Goal: Information Seeking & Learning: Learn about a topic

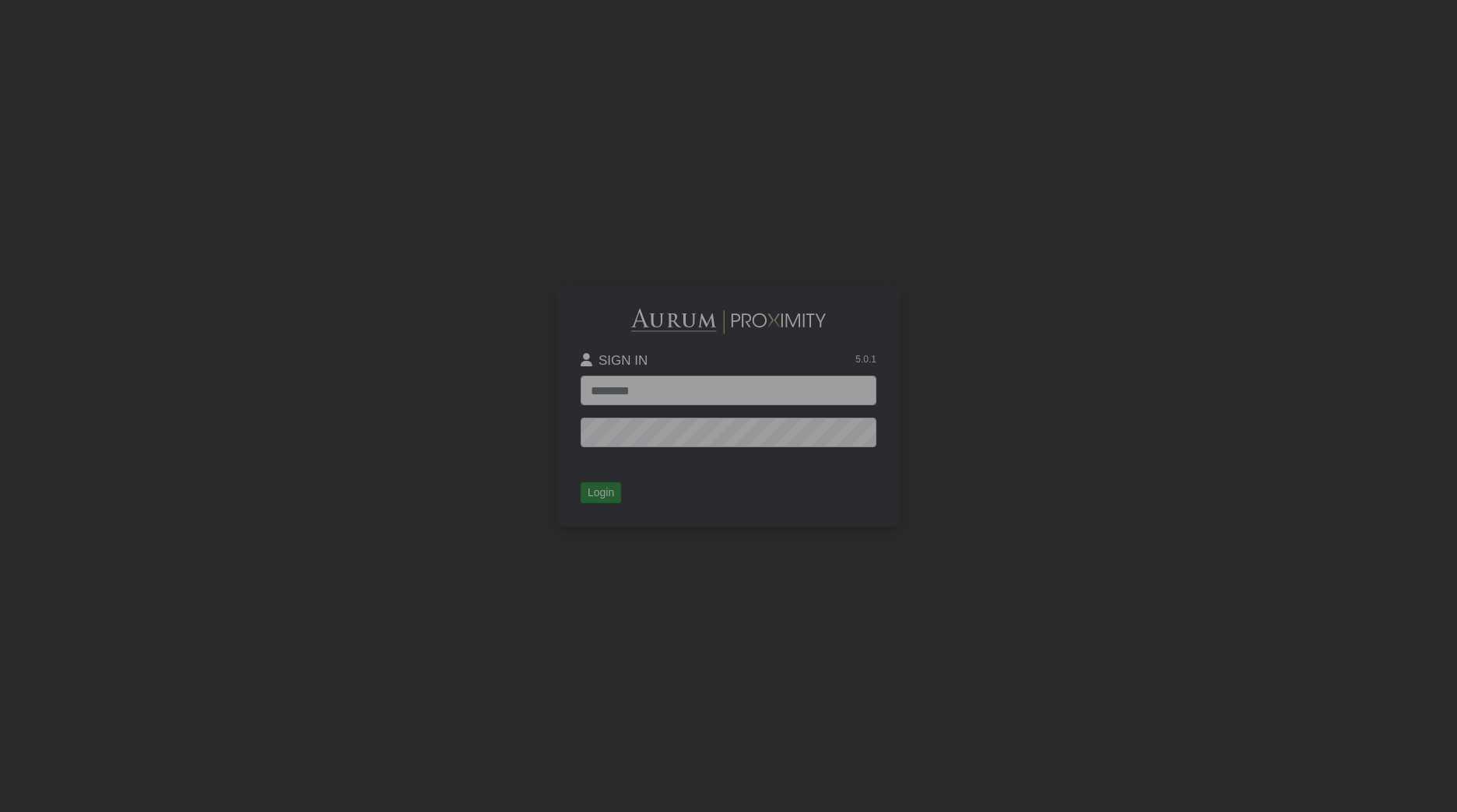
type input "**********"
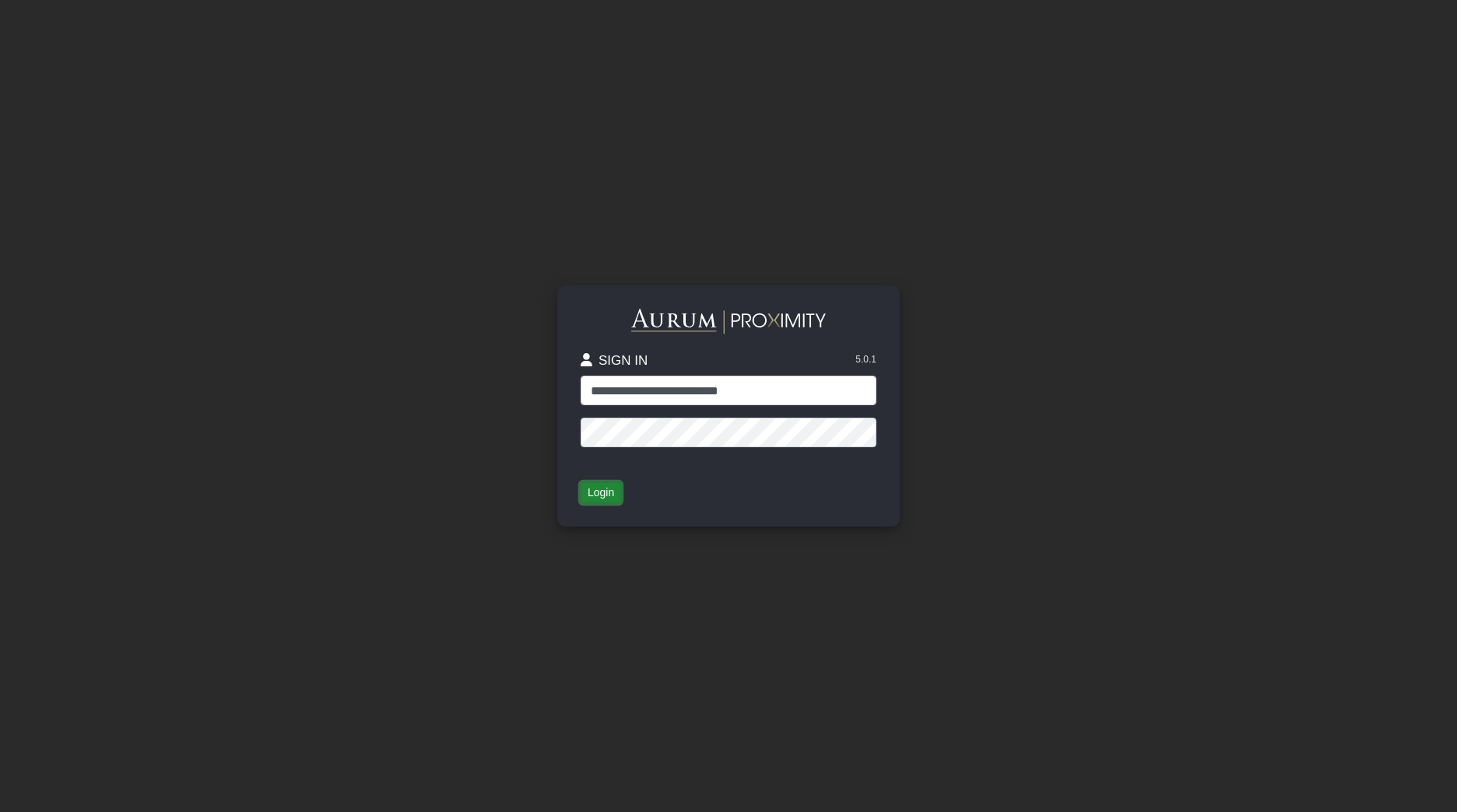
click at [608, 496] on button "Login" at bounding box center [601, 493] width 40 height 22
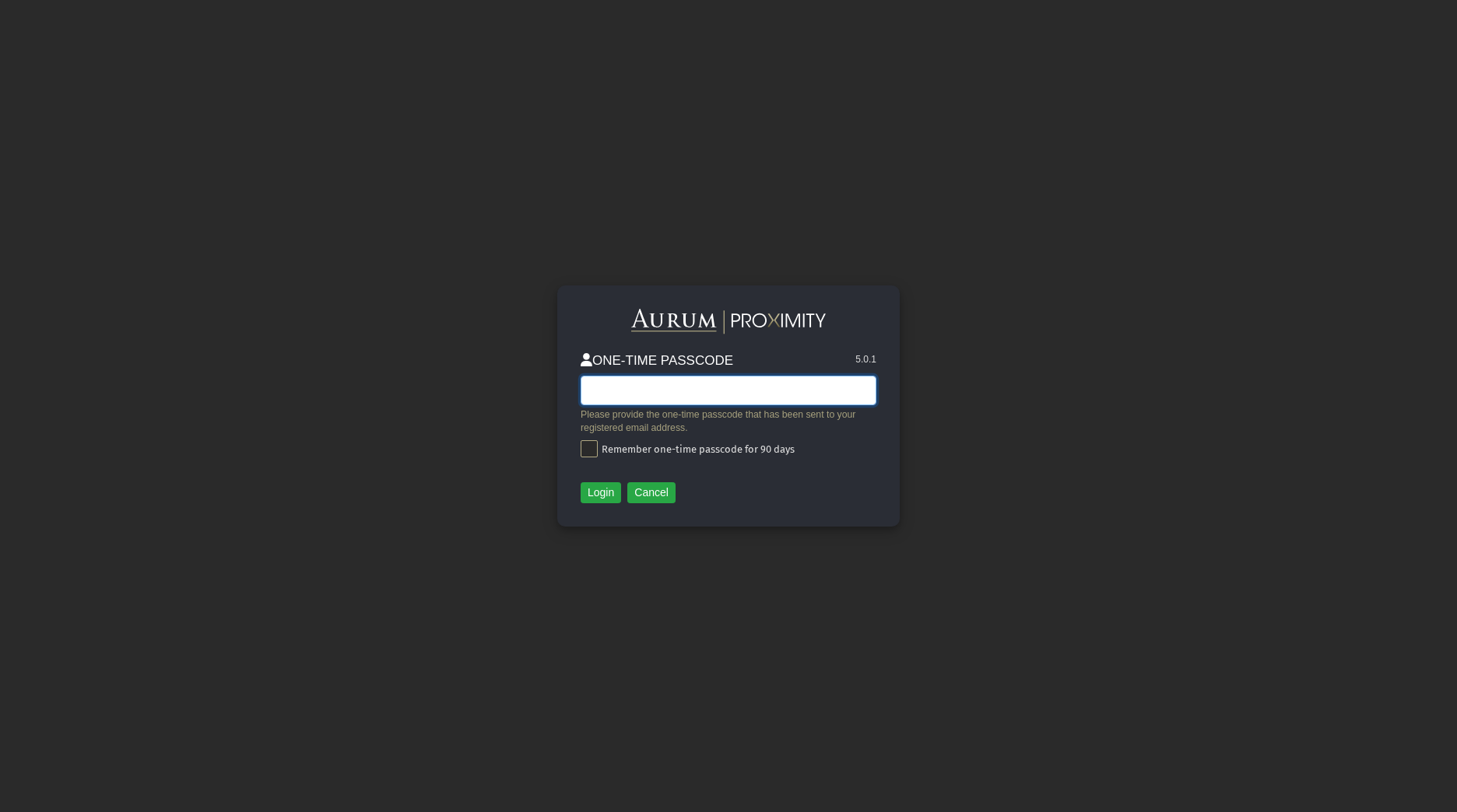
click at [807, 394] on input "text" at bounding box center [728, 390] width 295 height 30
paste input "******"
type input "******"
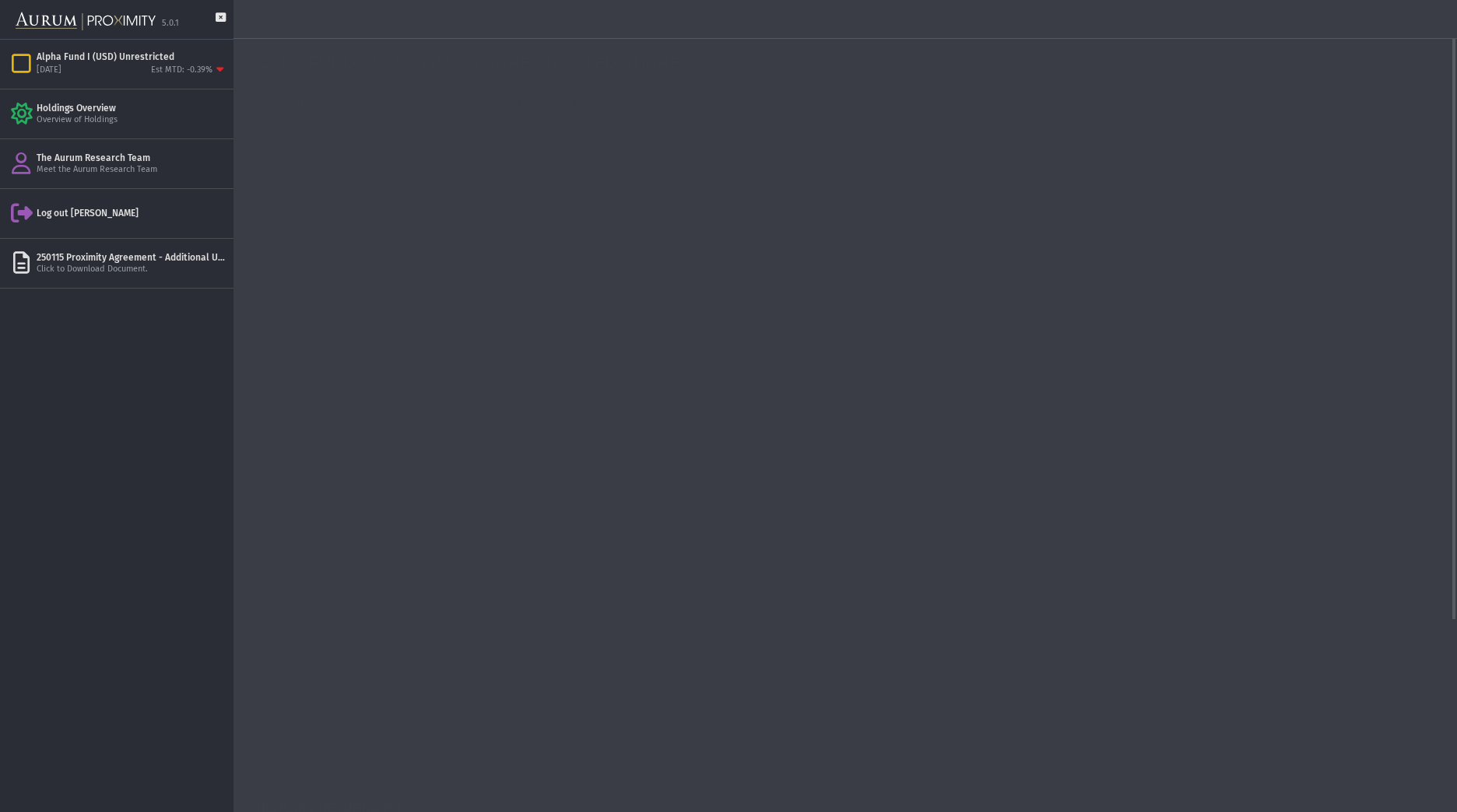
click at [916, 72] on div "ALPHA FUND CLASS I (USD) UNRESTRICTED SHARES" at bounding box center [846, 63] width 1197 height 49
click at [398, 109] on link "PORTFOLIO" at bounding box center [397, 103] width 111 height 31
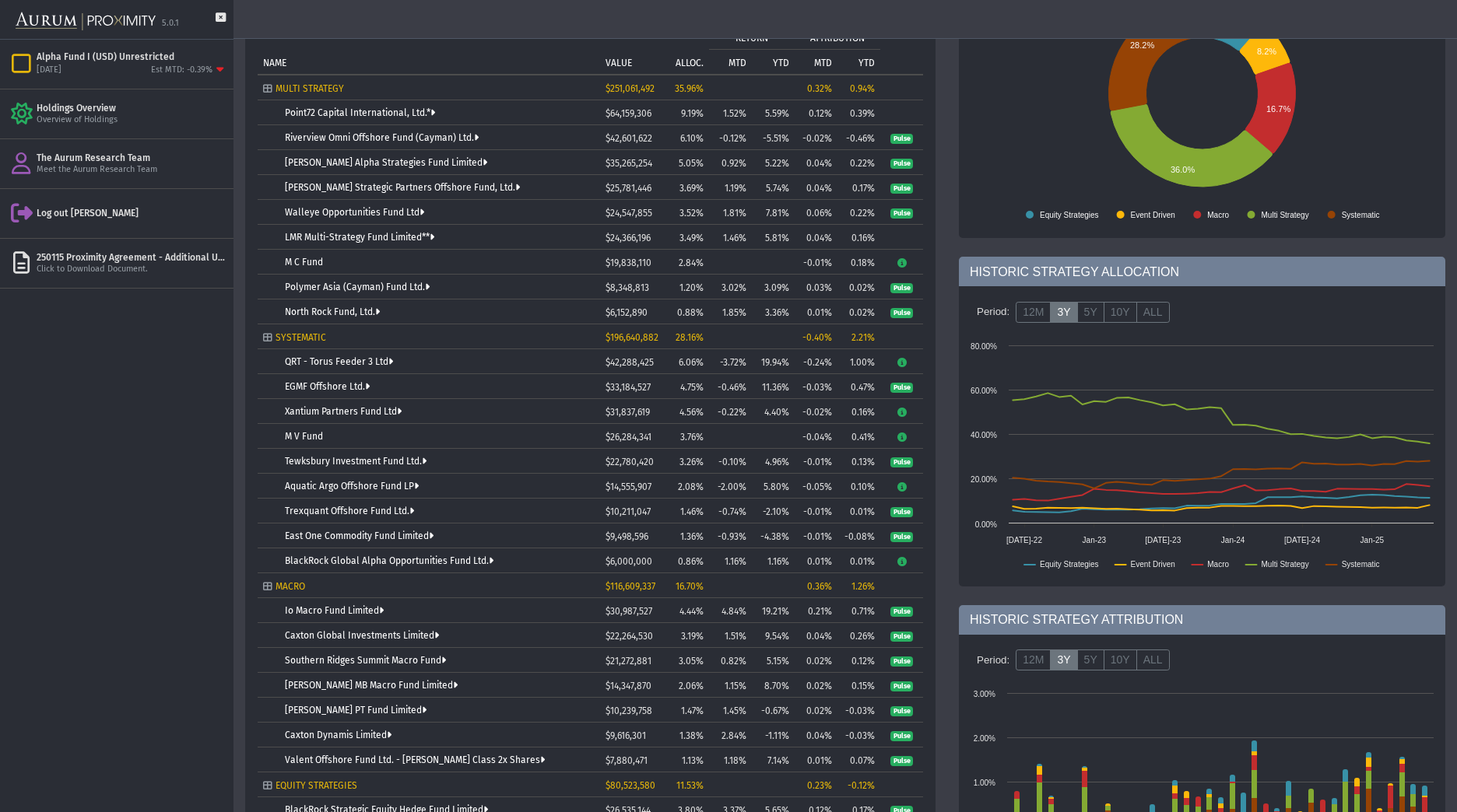
scroll to position [177, 0]
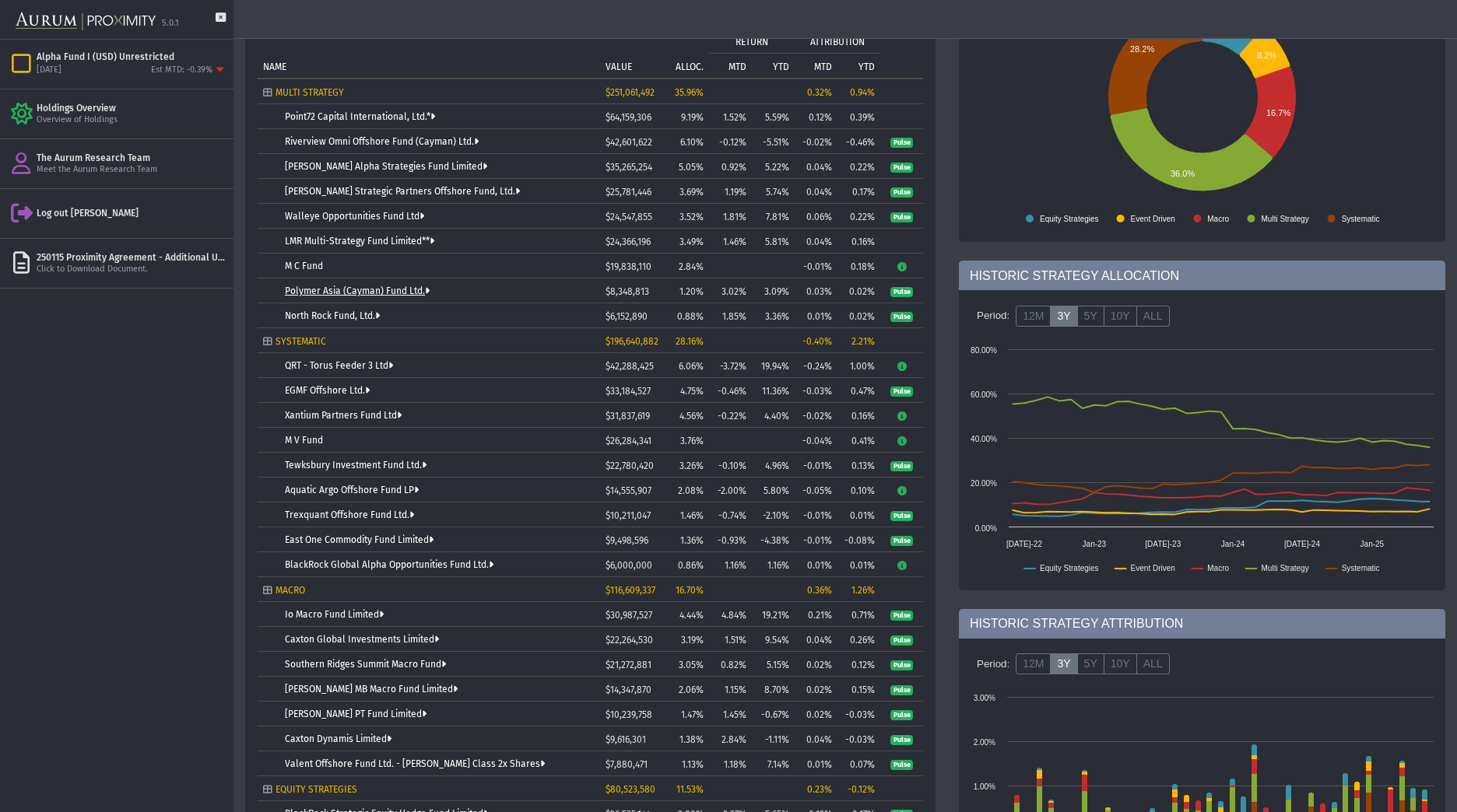
click at [385, 292] on link "Polymer Asia (Cayman) Fund Ltd." at bounding box center [358, 290] width 145 height 11
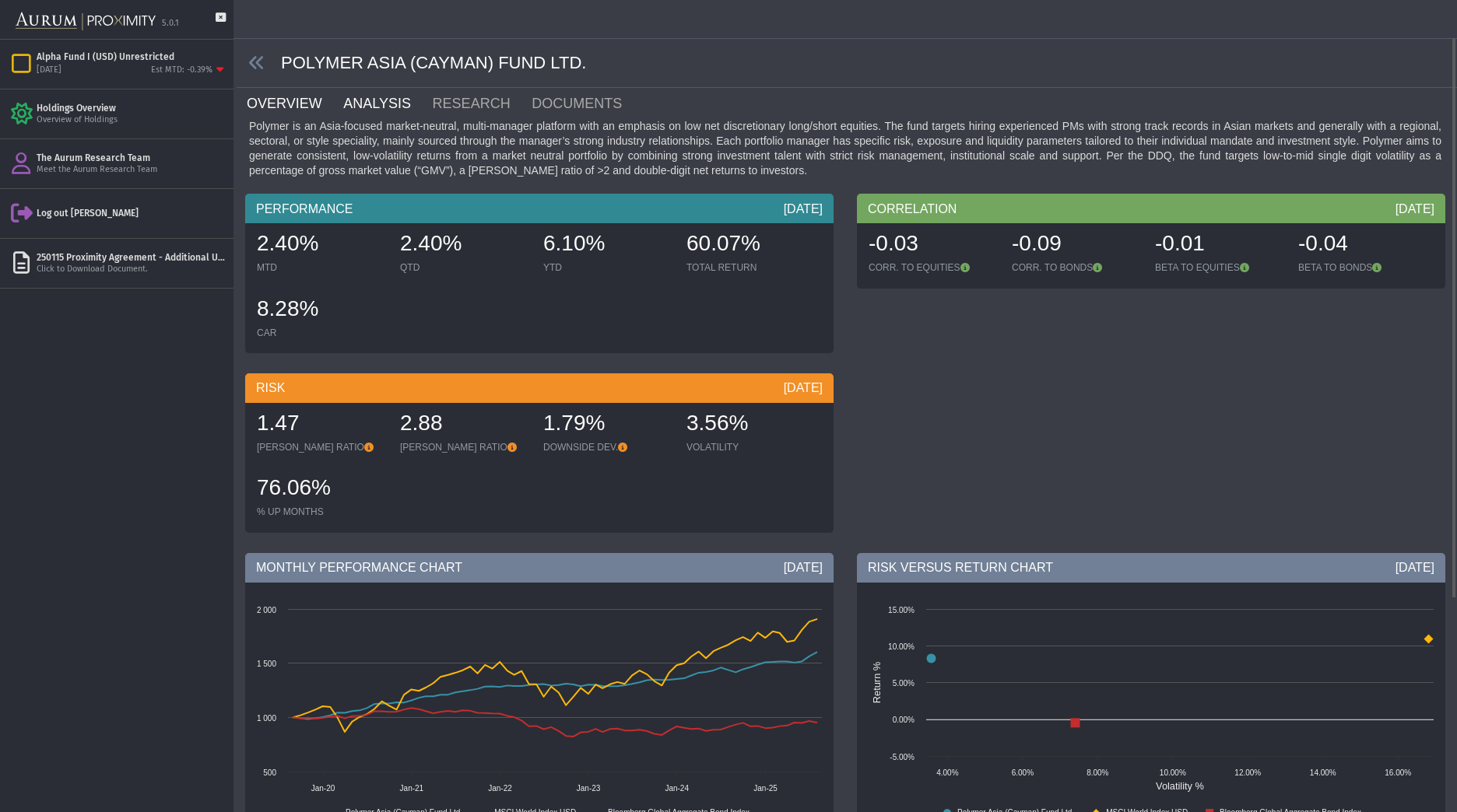
click at [378, 99] on link "ANALYSIS" at bounding box center [386, 103] width 89 height 31
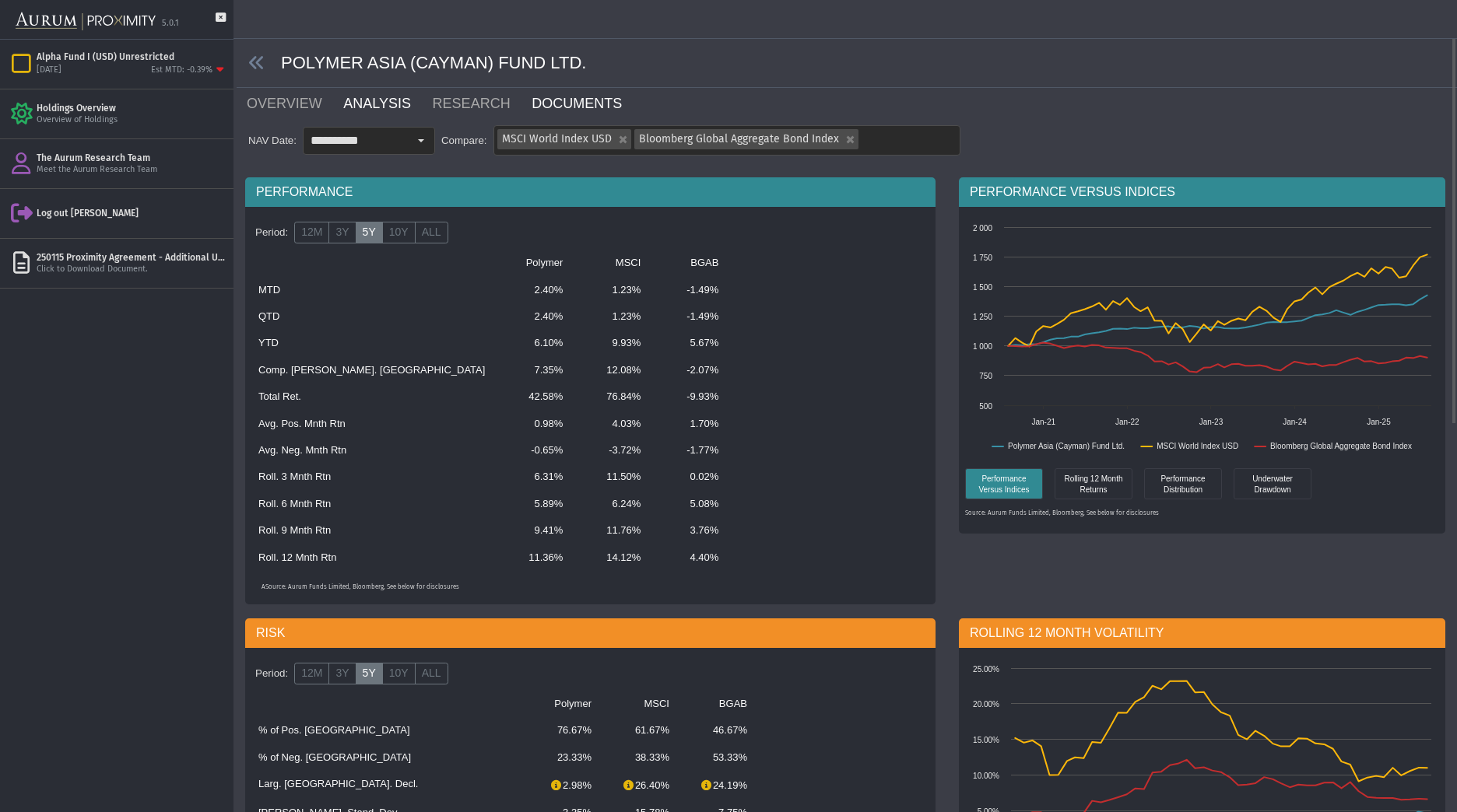
click at [530, 104] on link "DOCUMENTS" at bounding box center [585, 103] width 112 height 31
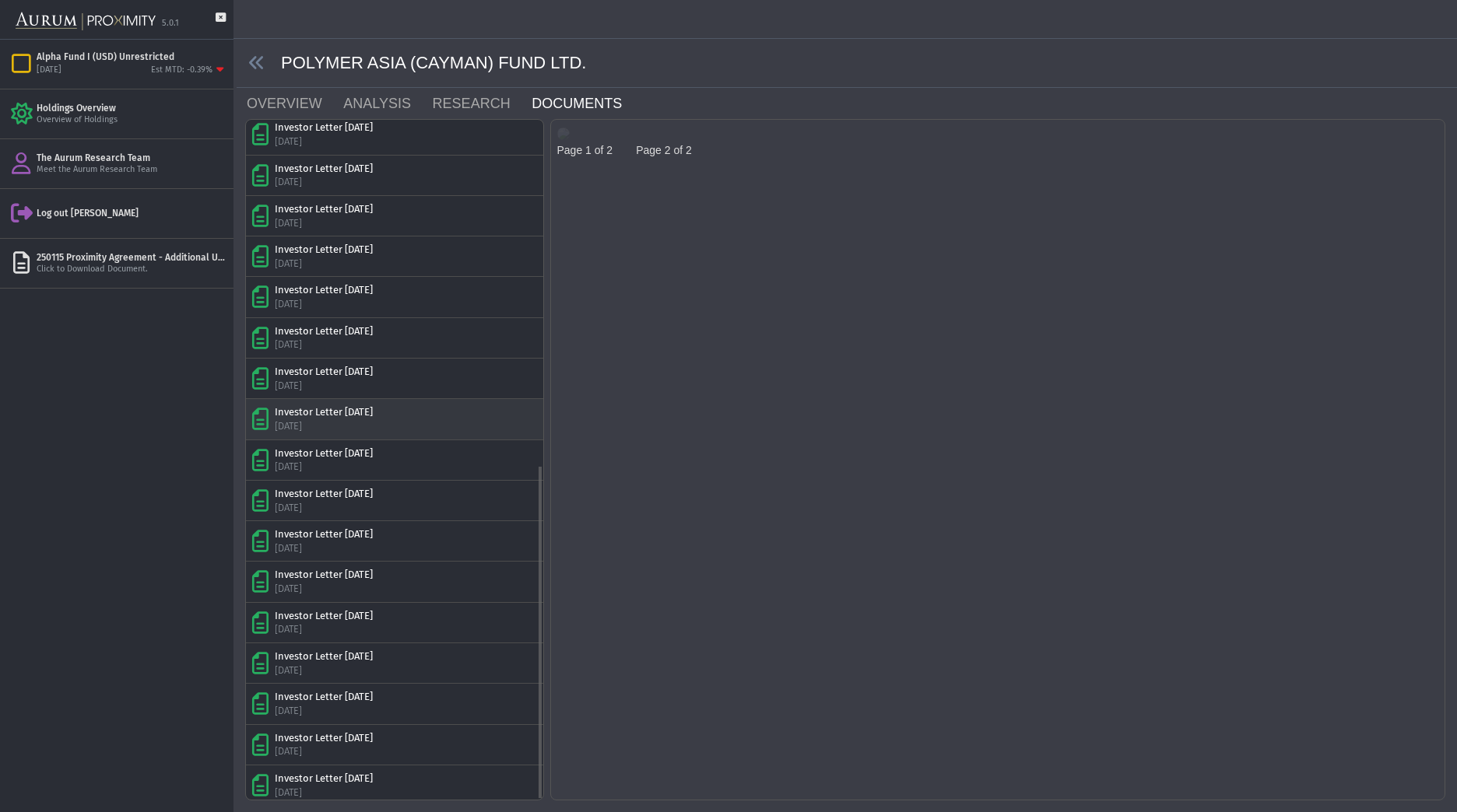
scroll to position [702, 0]
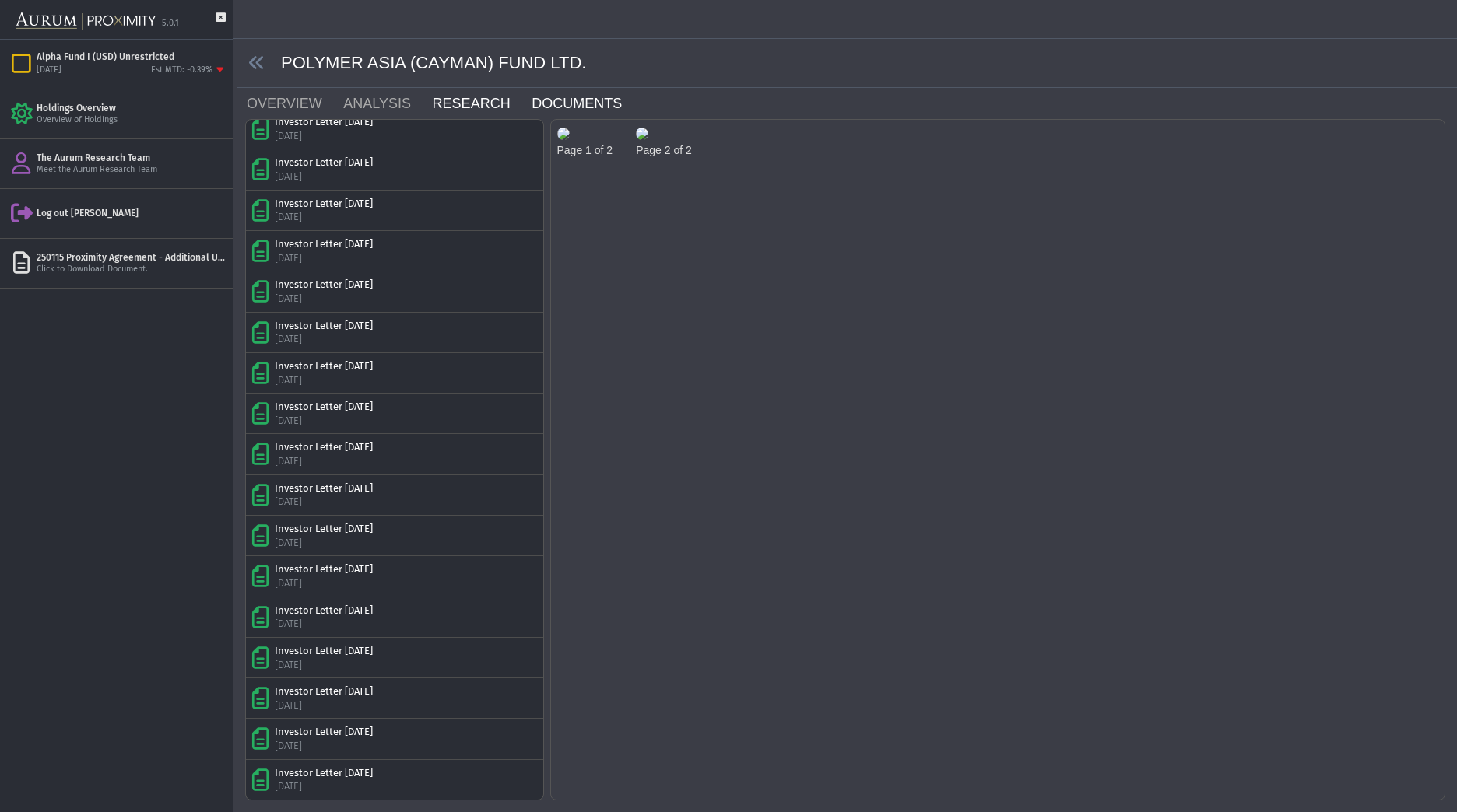
click at [451, 108] on link "RESEARCH" at bounding box center [481, 103] width 100 height 31
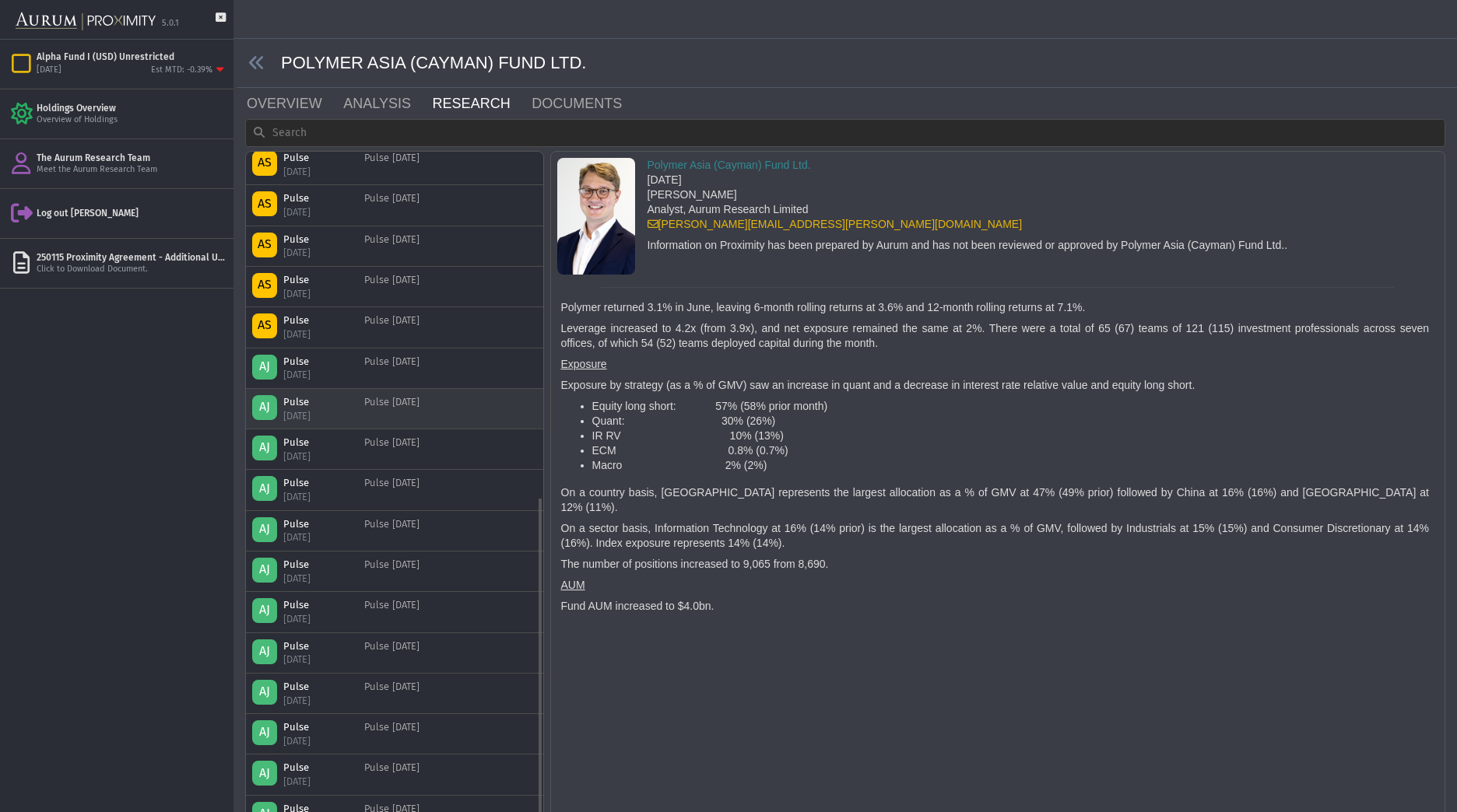
scroll to position [702, 0]
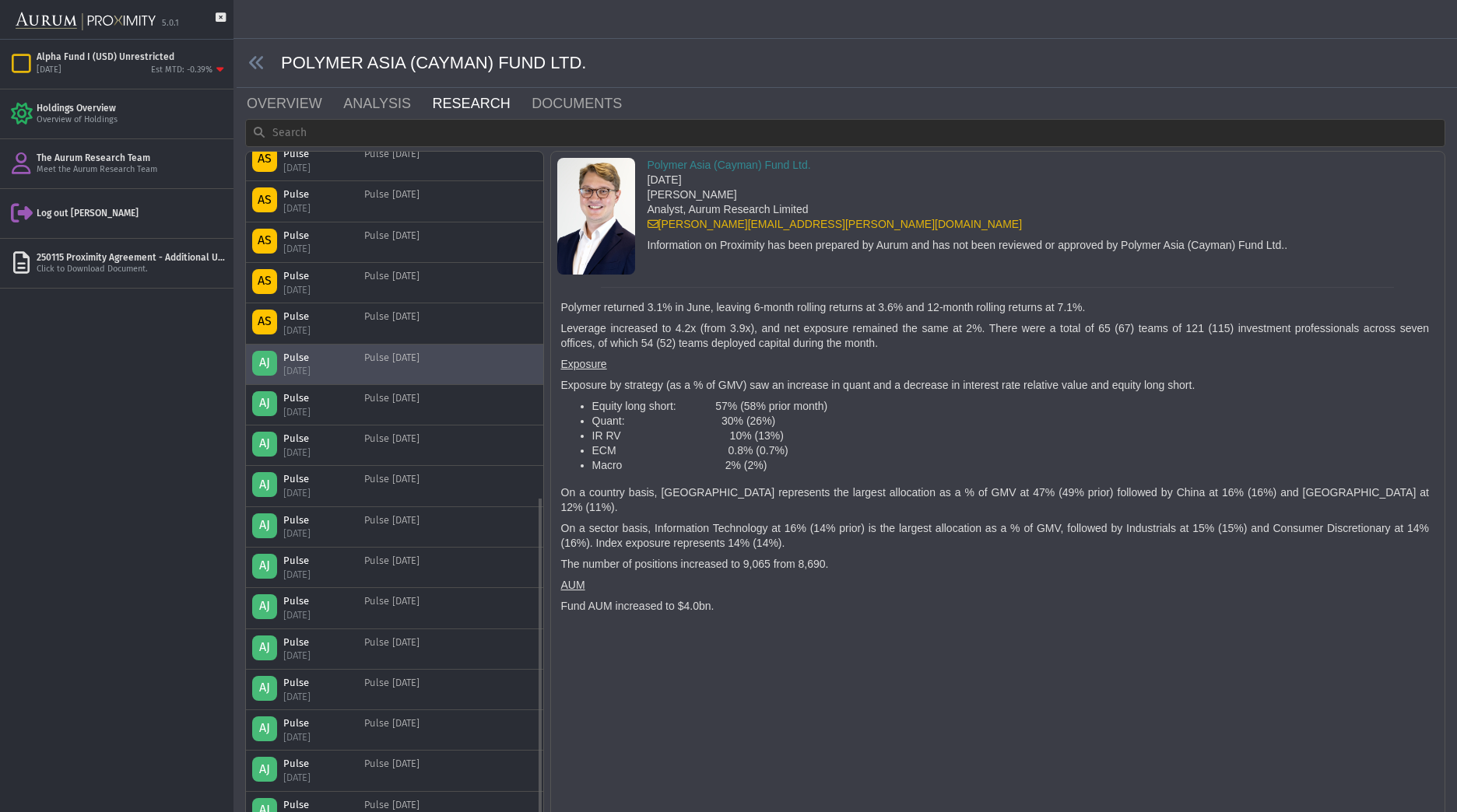
click at [419, 361] on div "Pulse [DATE]" at bounding box center [391, 364] width 55 height 27
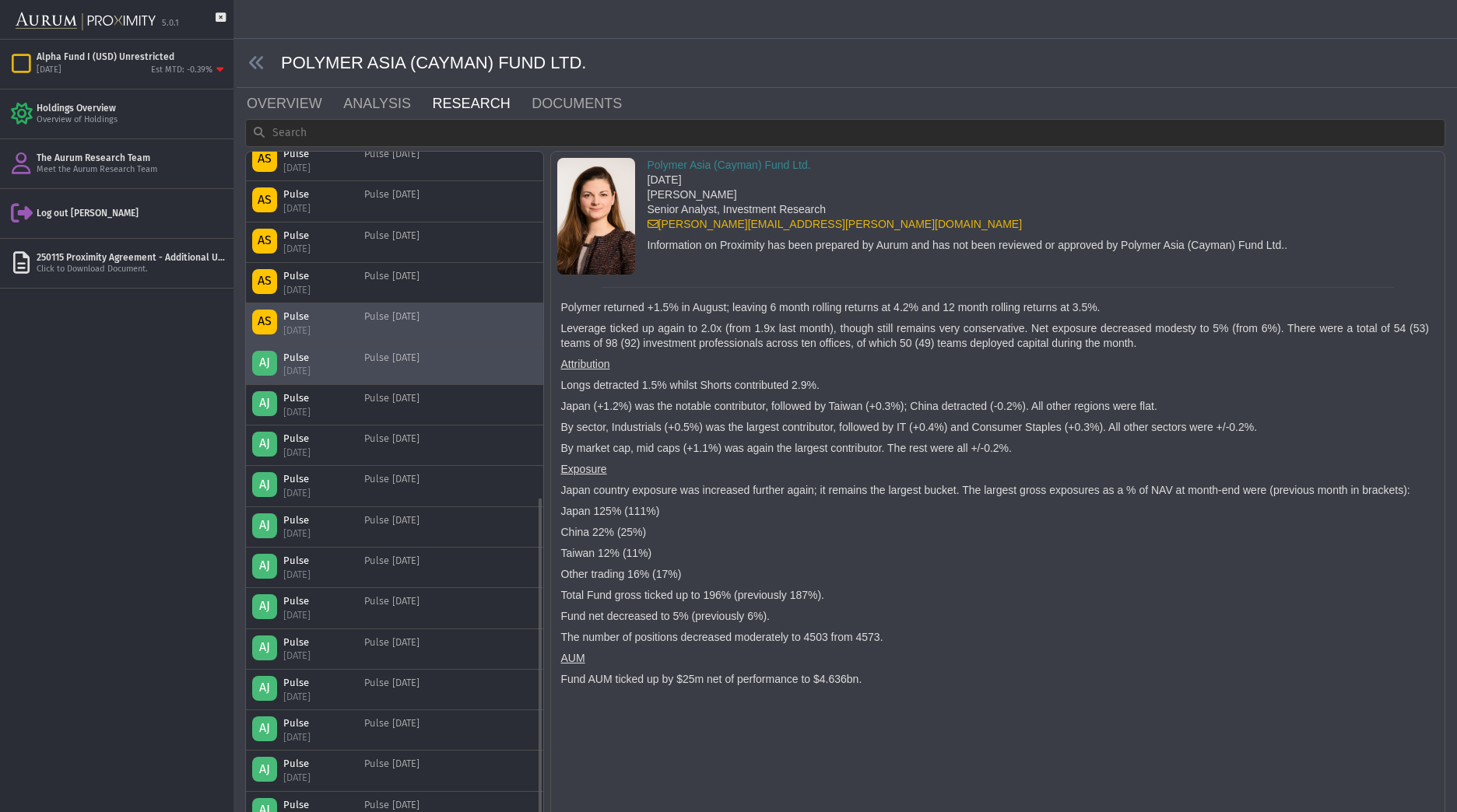
click at [419, 335] on div "Pulse [DATE]" at bounding box center [391, 323] width 55 height 27
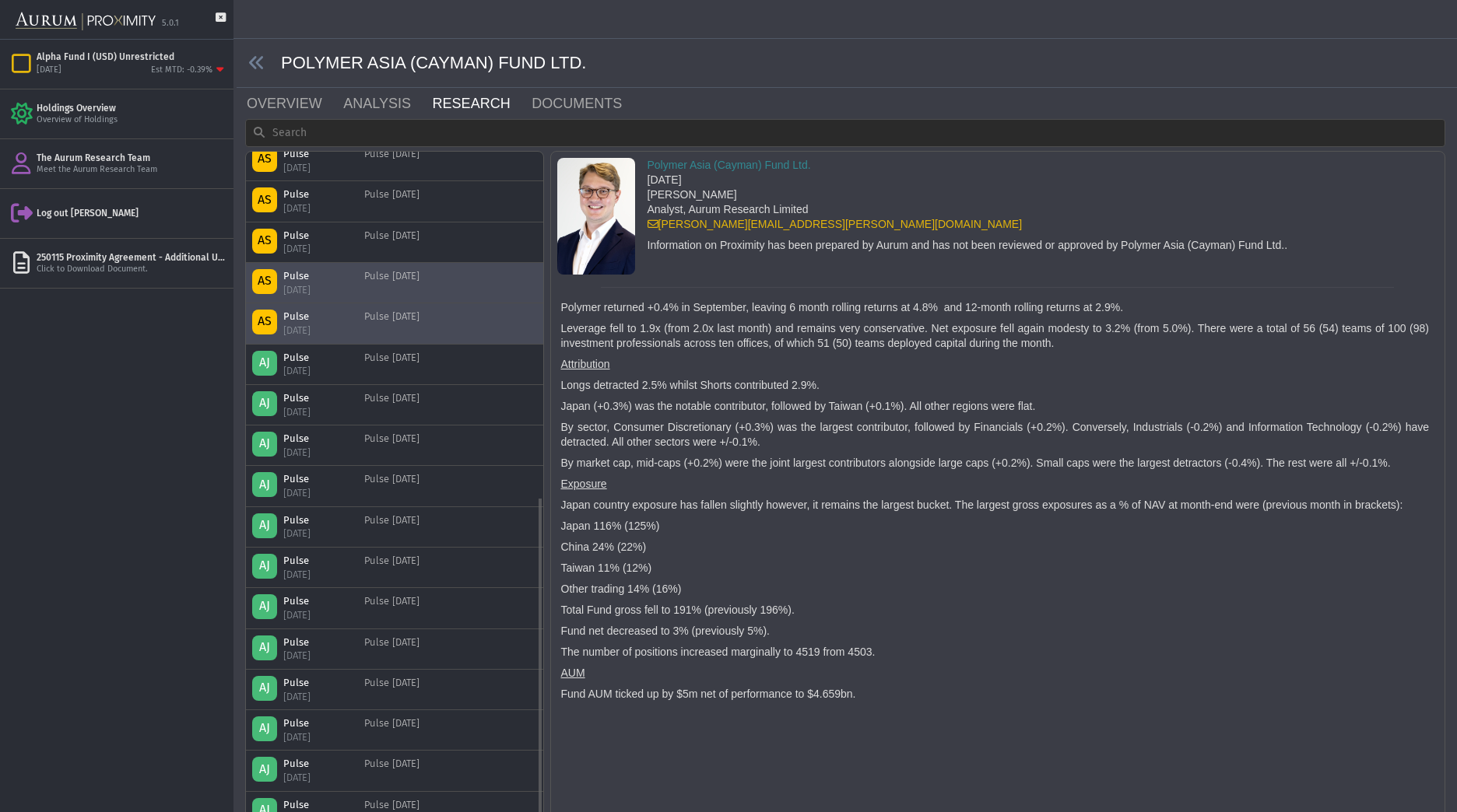
click at [435, 298] on div "AS Pulse [DATE] Pulse [DATE]" at bounding box center [394, 282] width 297 height 40
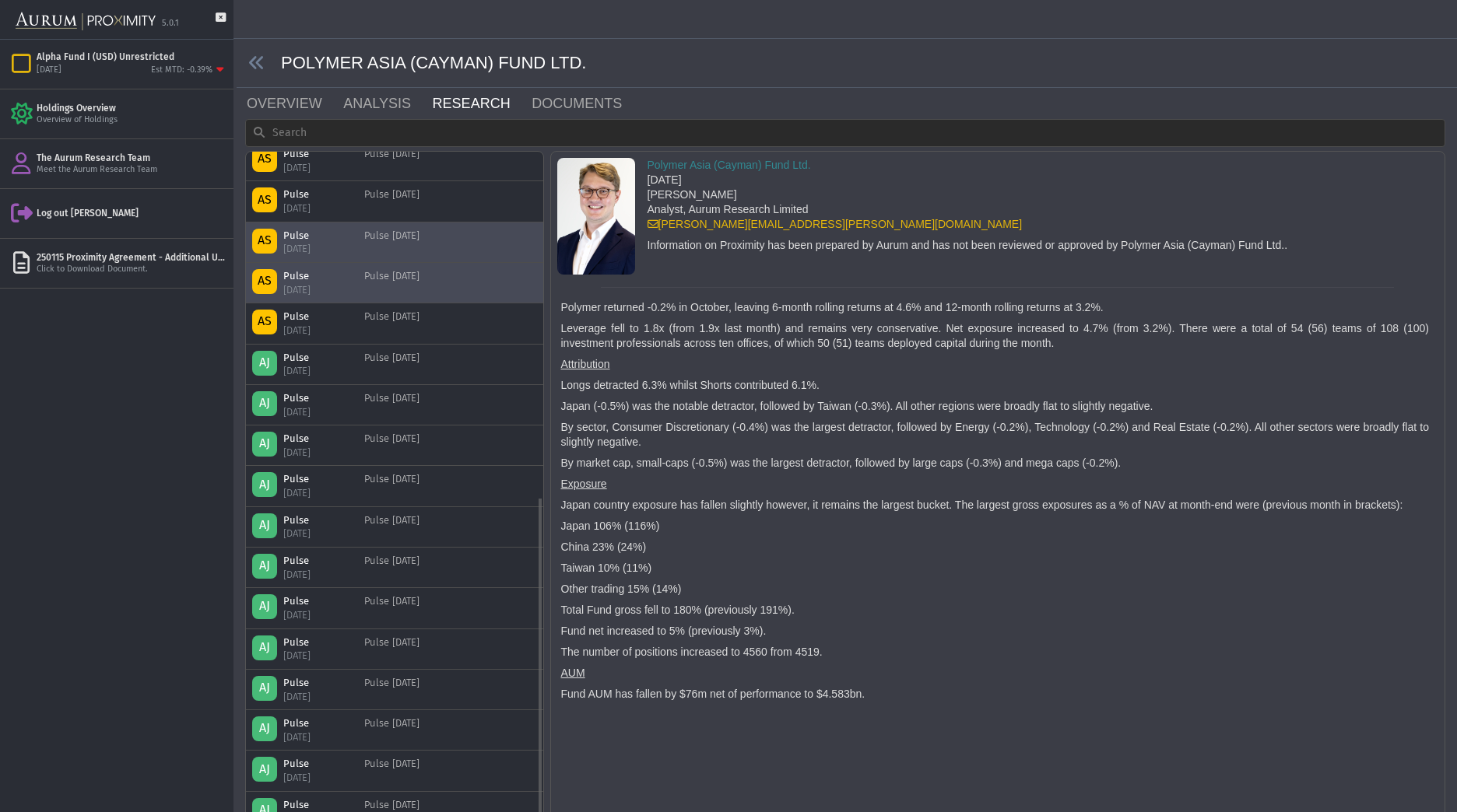
click at [419, 230] on div "Pulse [DATE]" at bounding box center [391, 242] width 55 height 27
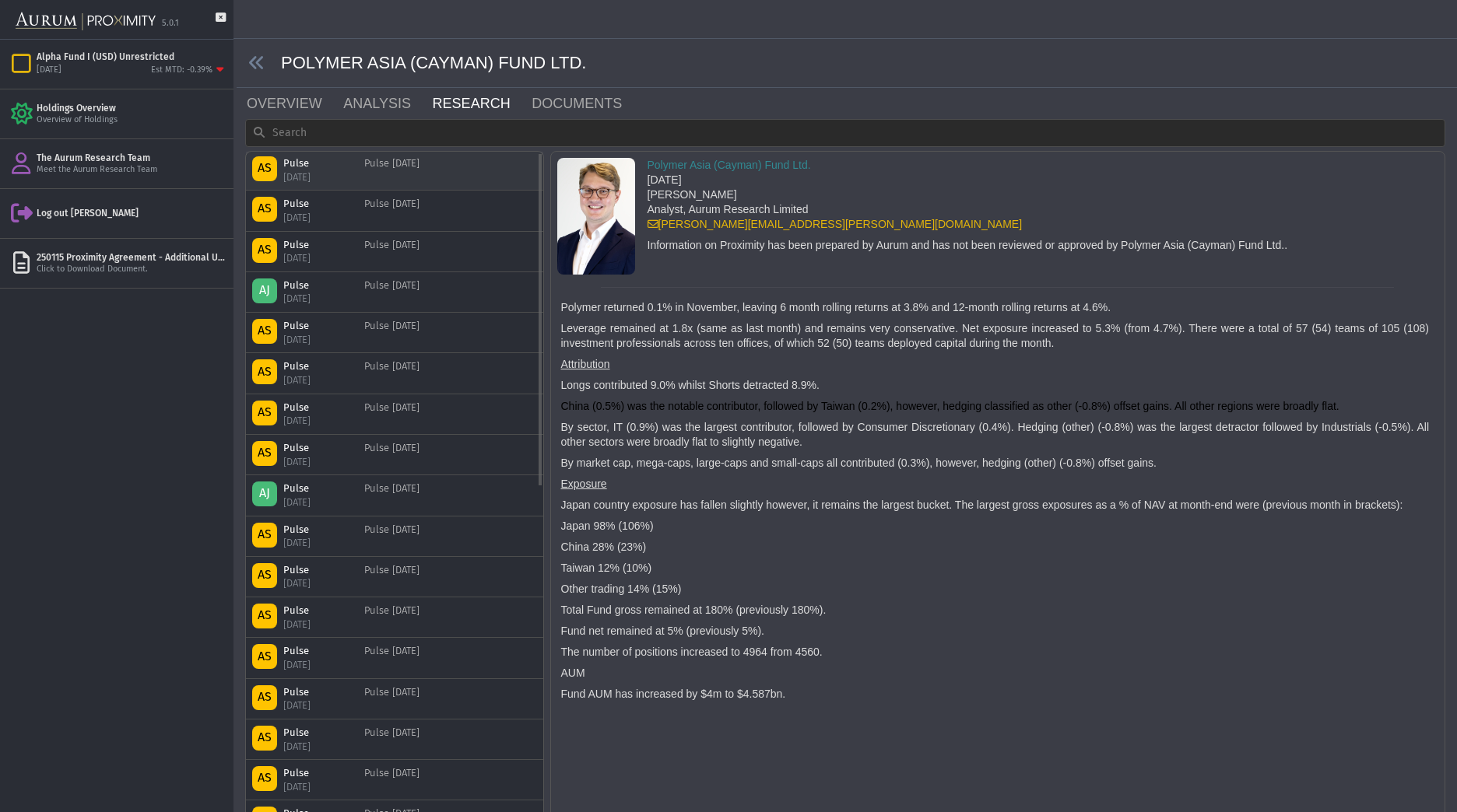
scroll to position [0, 0]
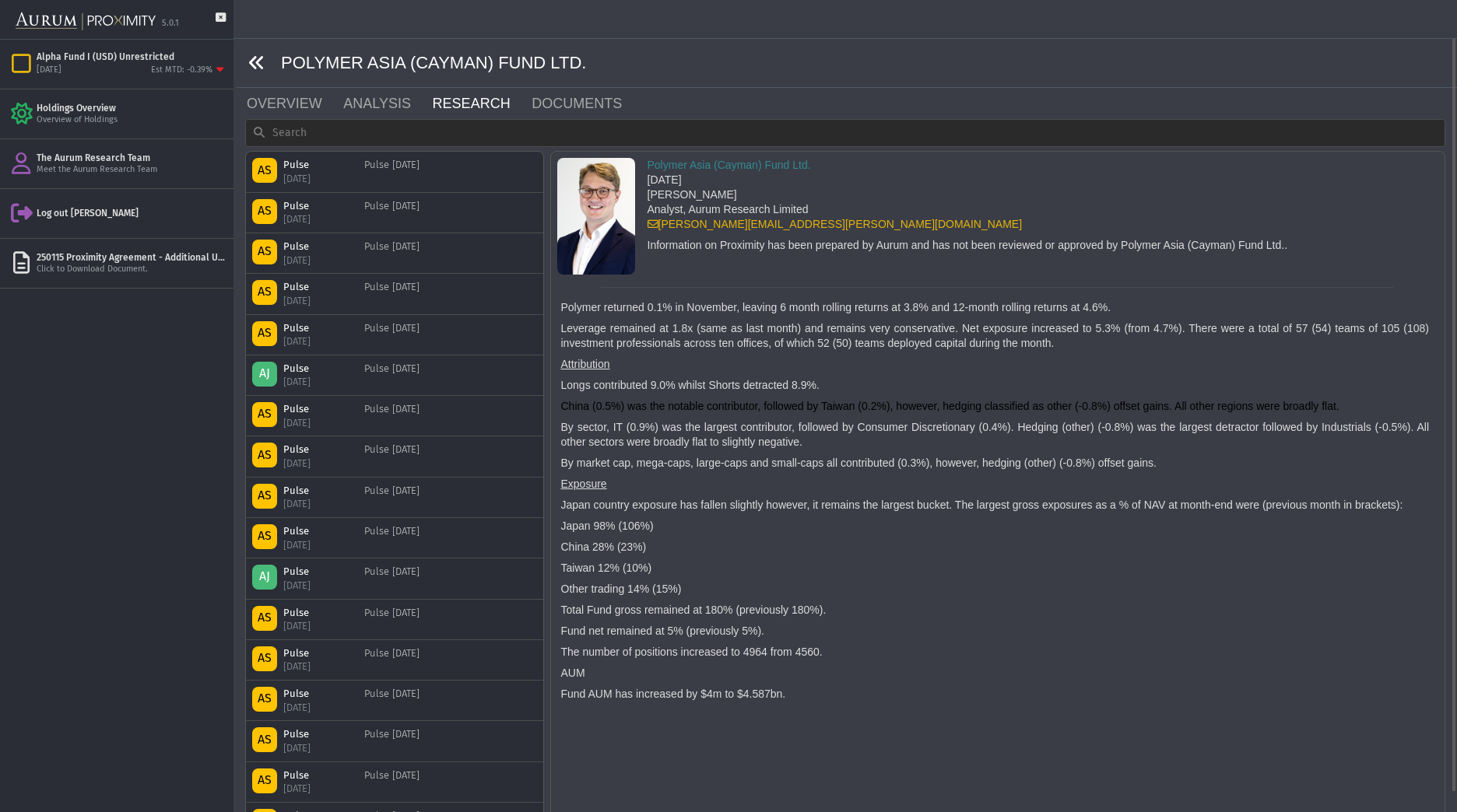
click at [255, 62] on icon at bounding box center [256, 63] width 17 height 17
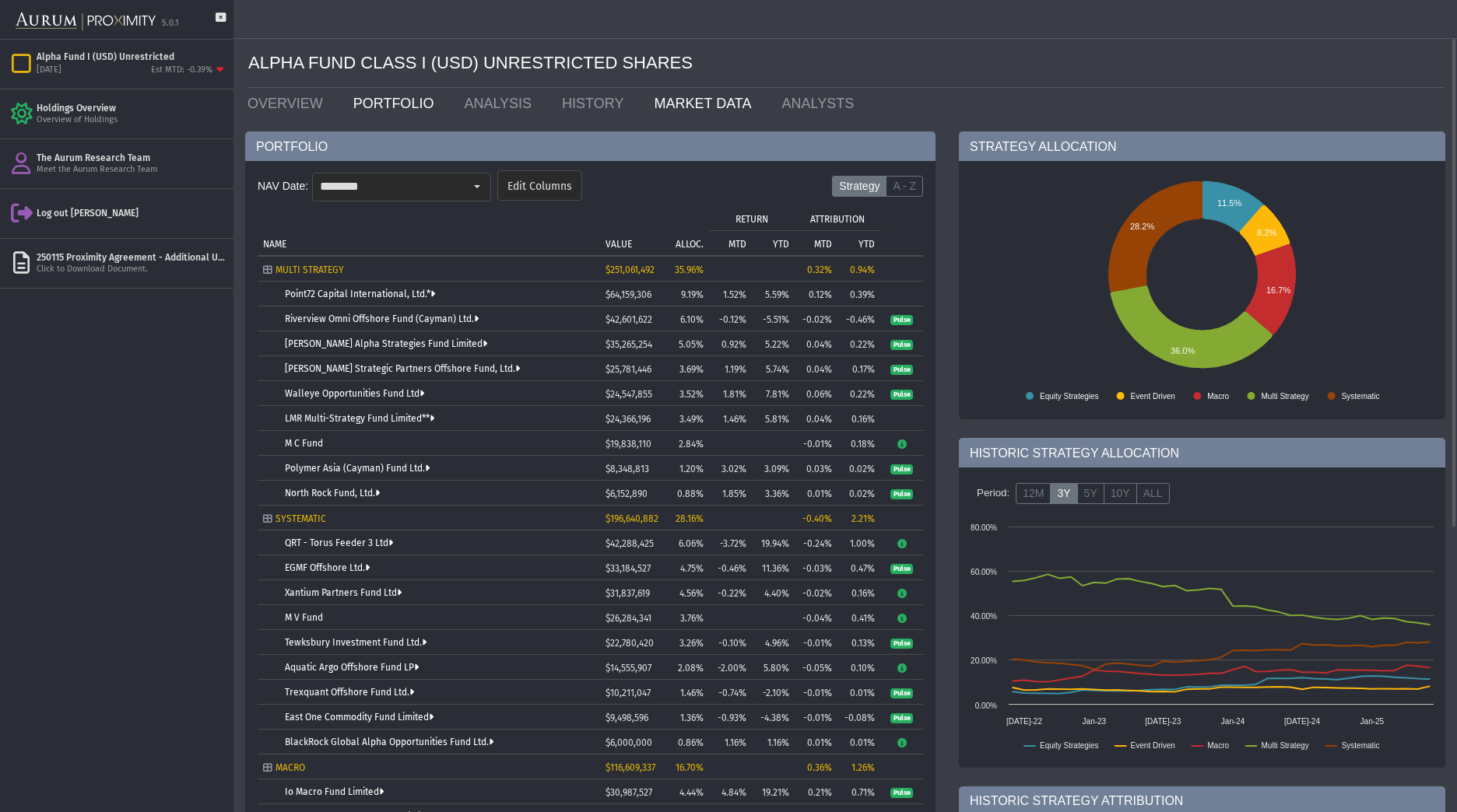
click at [666, 101] on link "MARKET DATA" at bounding box center [705, 103] width 127 height 31
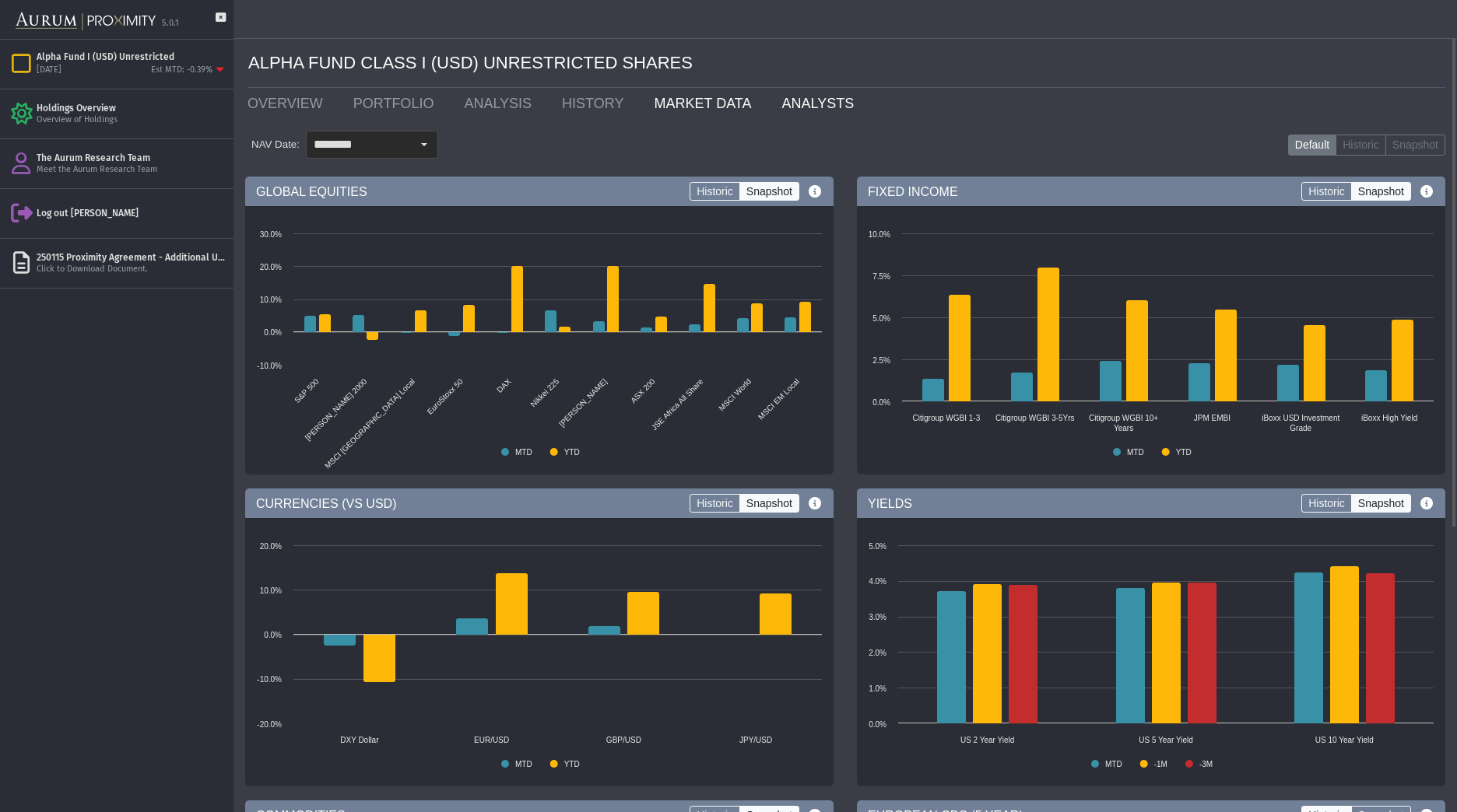
click at [776, 107] on link "ANALYSTS" at bounding box center [821, 103] width 103 height 31
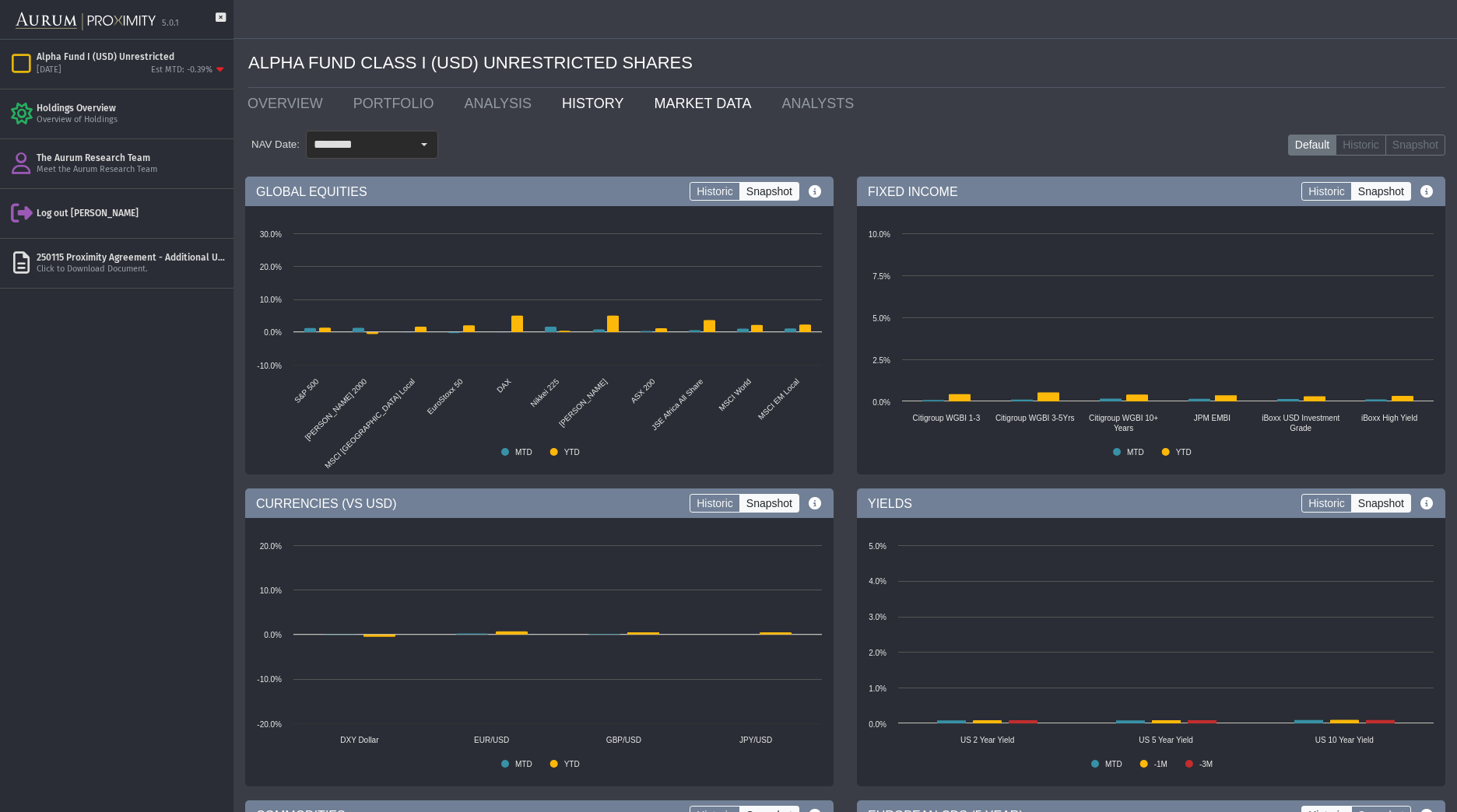
click at [551, 105] on link "HISTORY" at bounding box center [596, 103] width 92 height 31
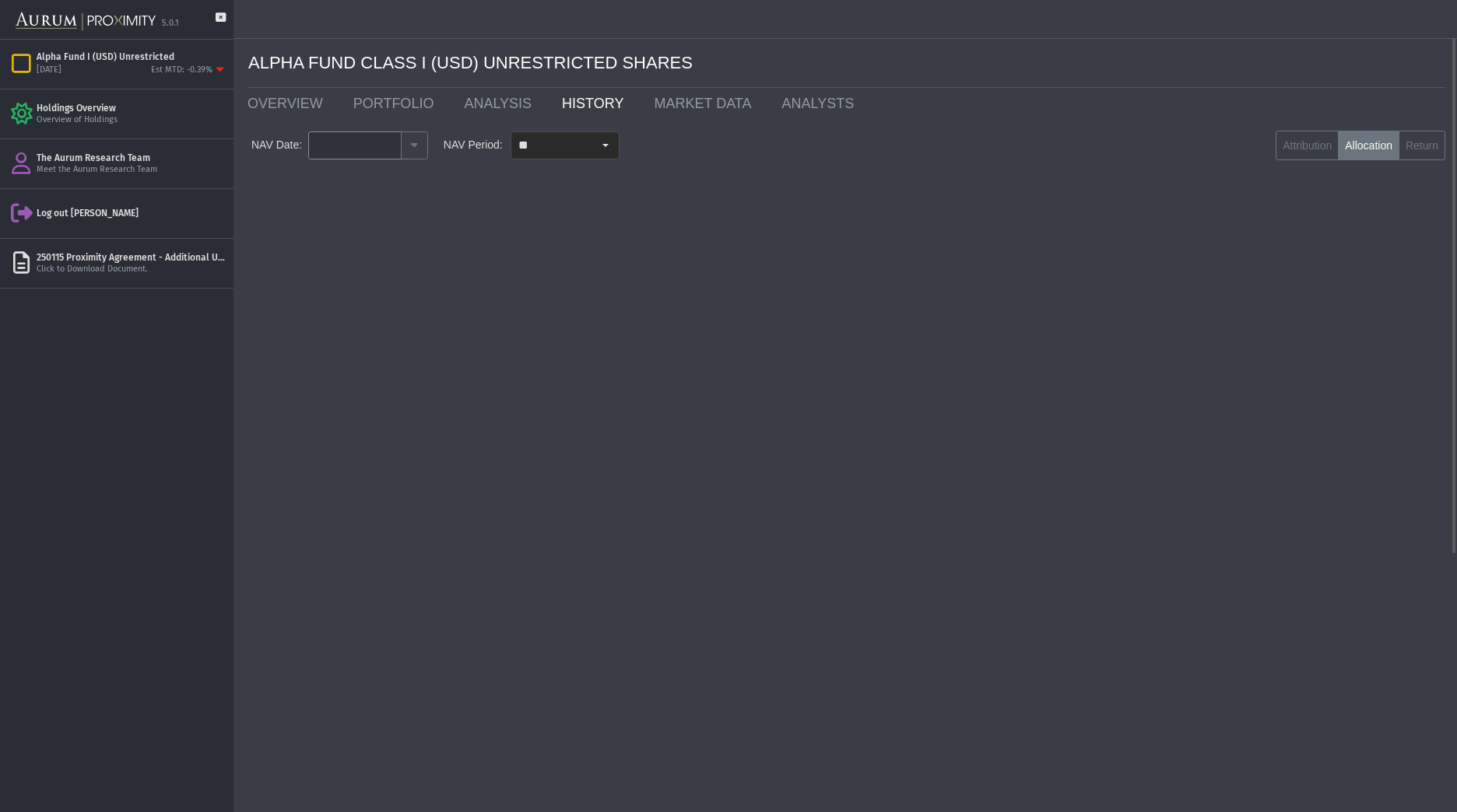
type input "********"
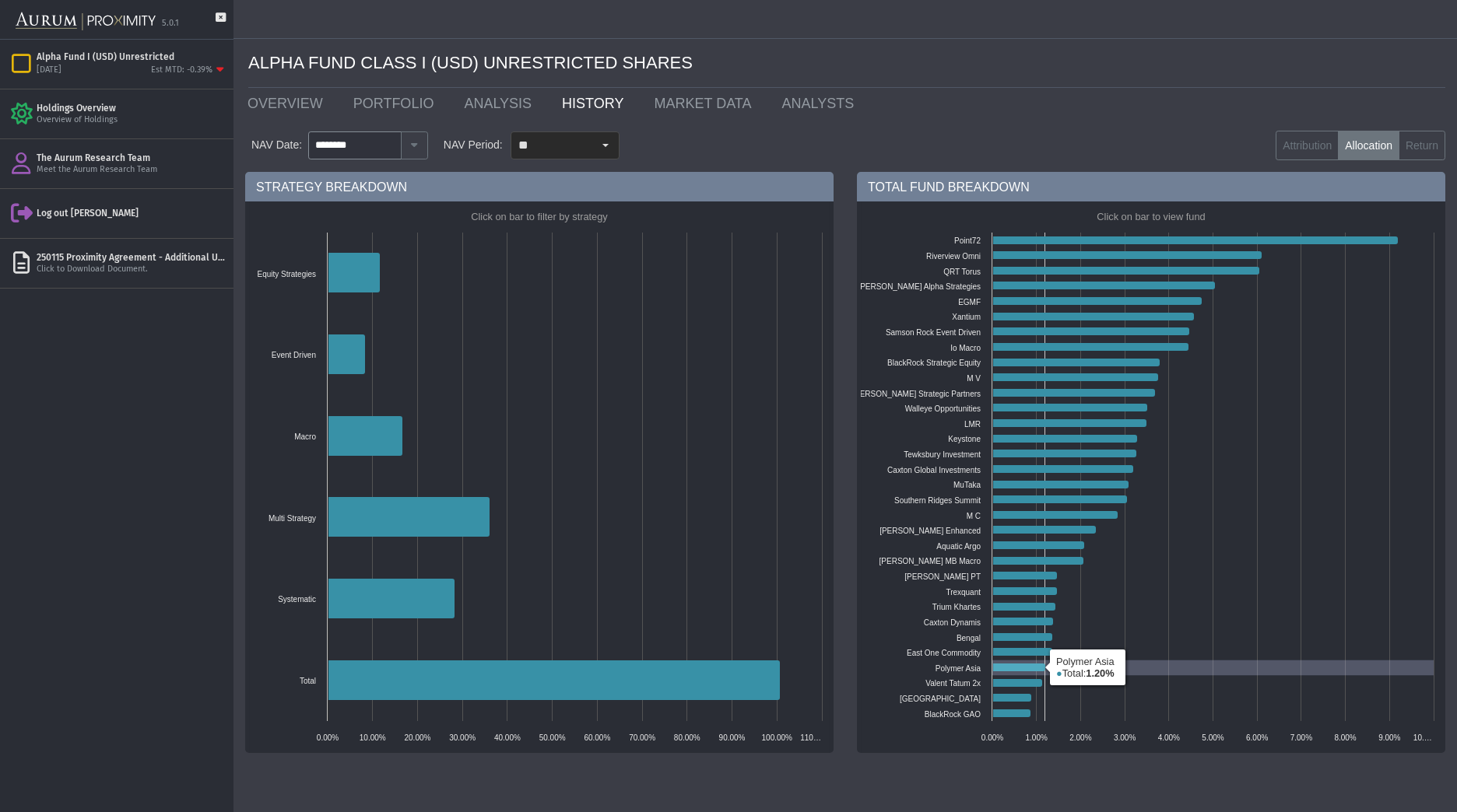
click at [1024, 669] on icon at bounding box center [1018, 667] width 53 height 8
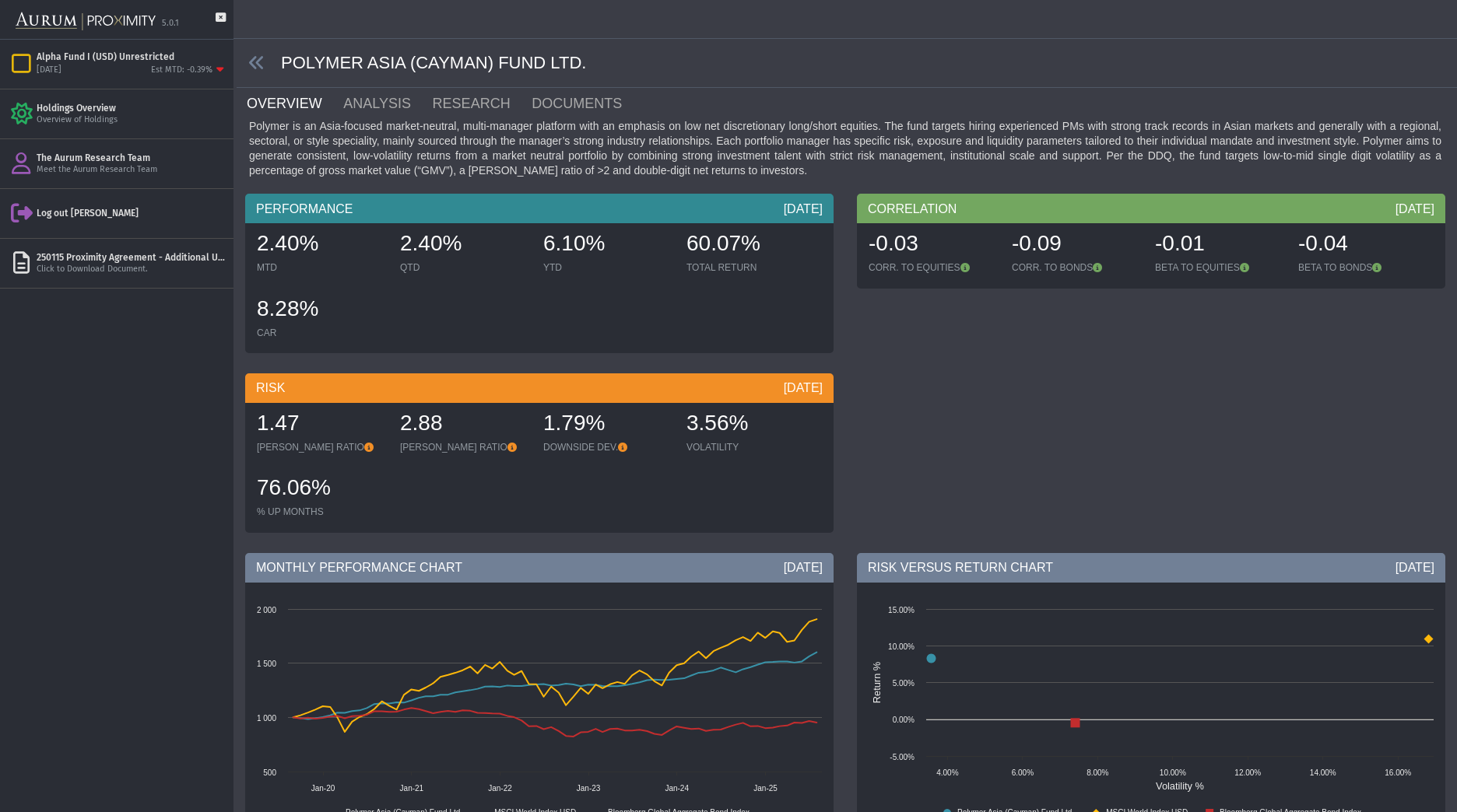
click at [939, 152] on div "Polymer is an Asia-focused market-neutral, multi-manager platform with an empha…" at bounding box center [845, 148] width 1200 height 59
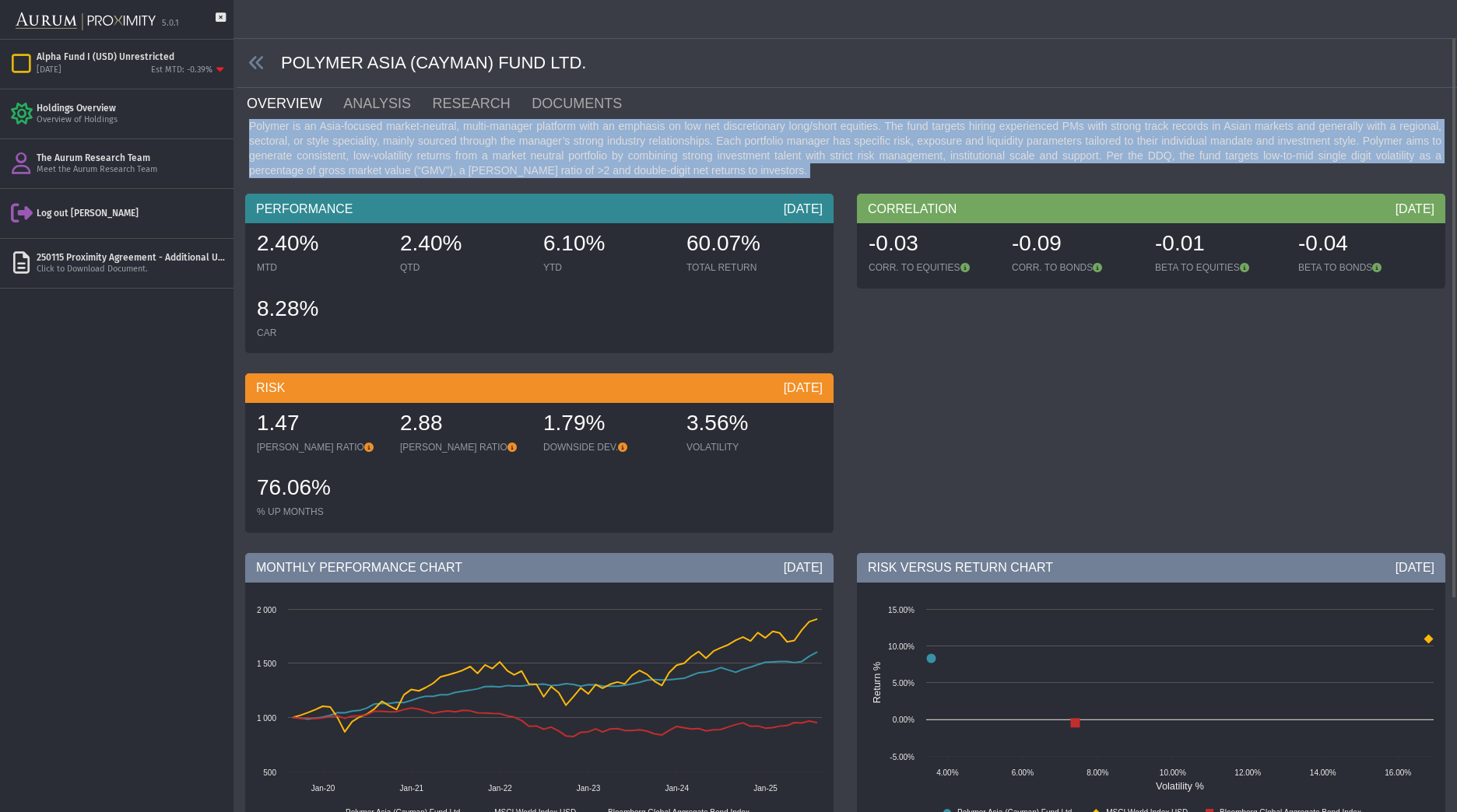
click at [726, 175] on div "Polymer is an Asia-focused market-neutral, multi-manager platform with an empha…" at bounding box center [845, 148] width 1200 height 59
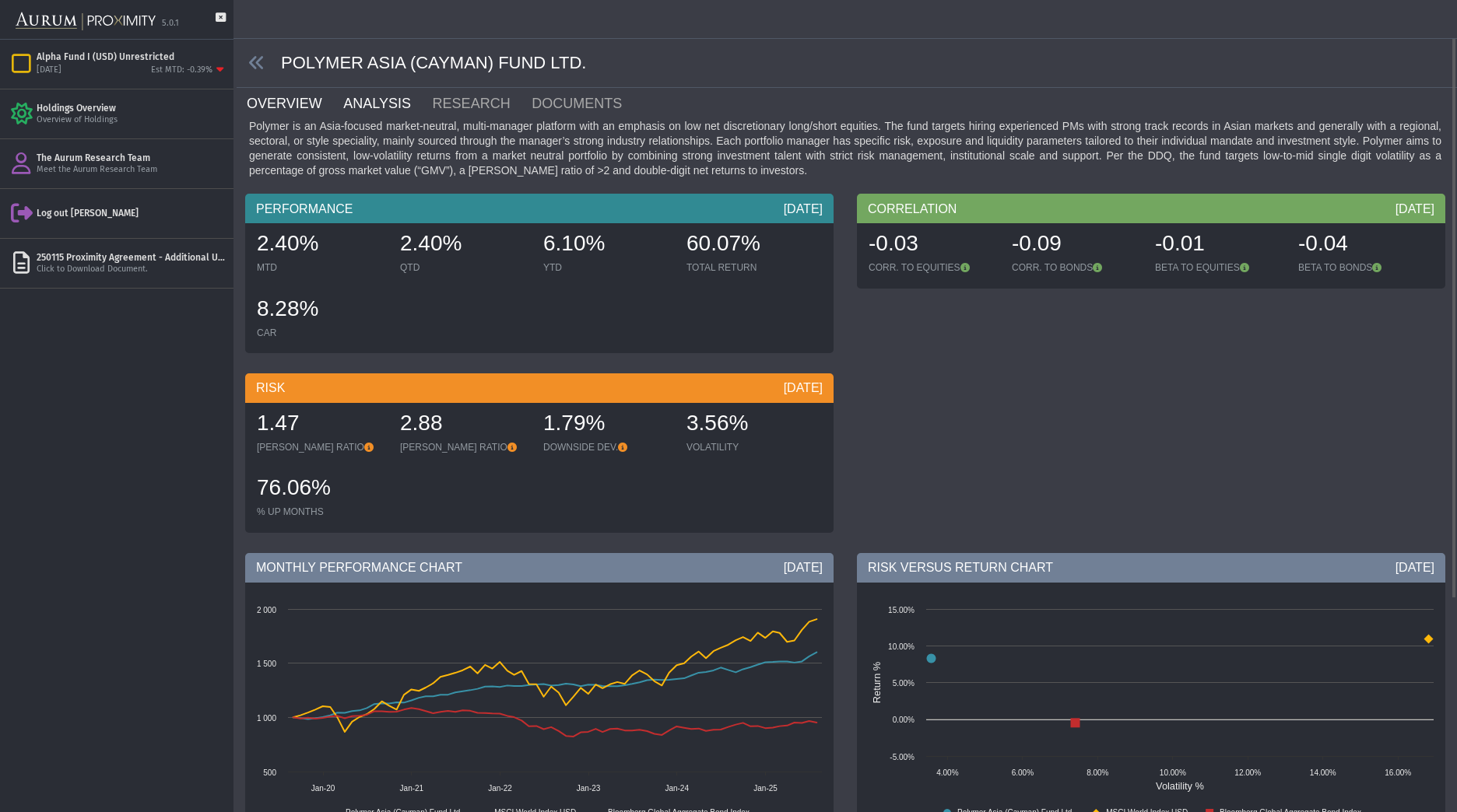
click at [346, 116] on link "ANALYSIS" at bounding box center [386, 103] width 89 height 31
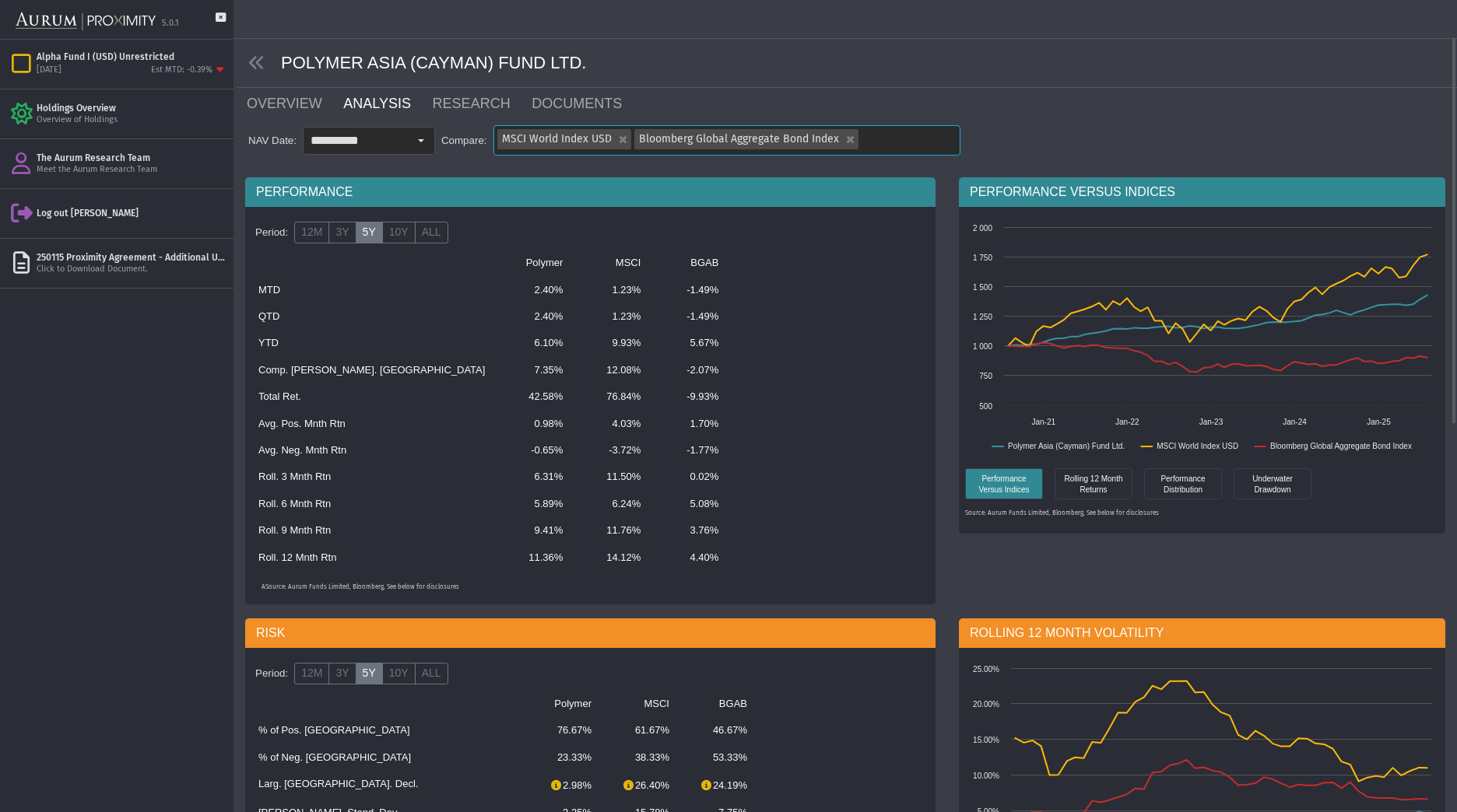
click at [621, 136] on div "MSCI World Index USD" at bounding box center [621, 139] width 19 height 20
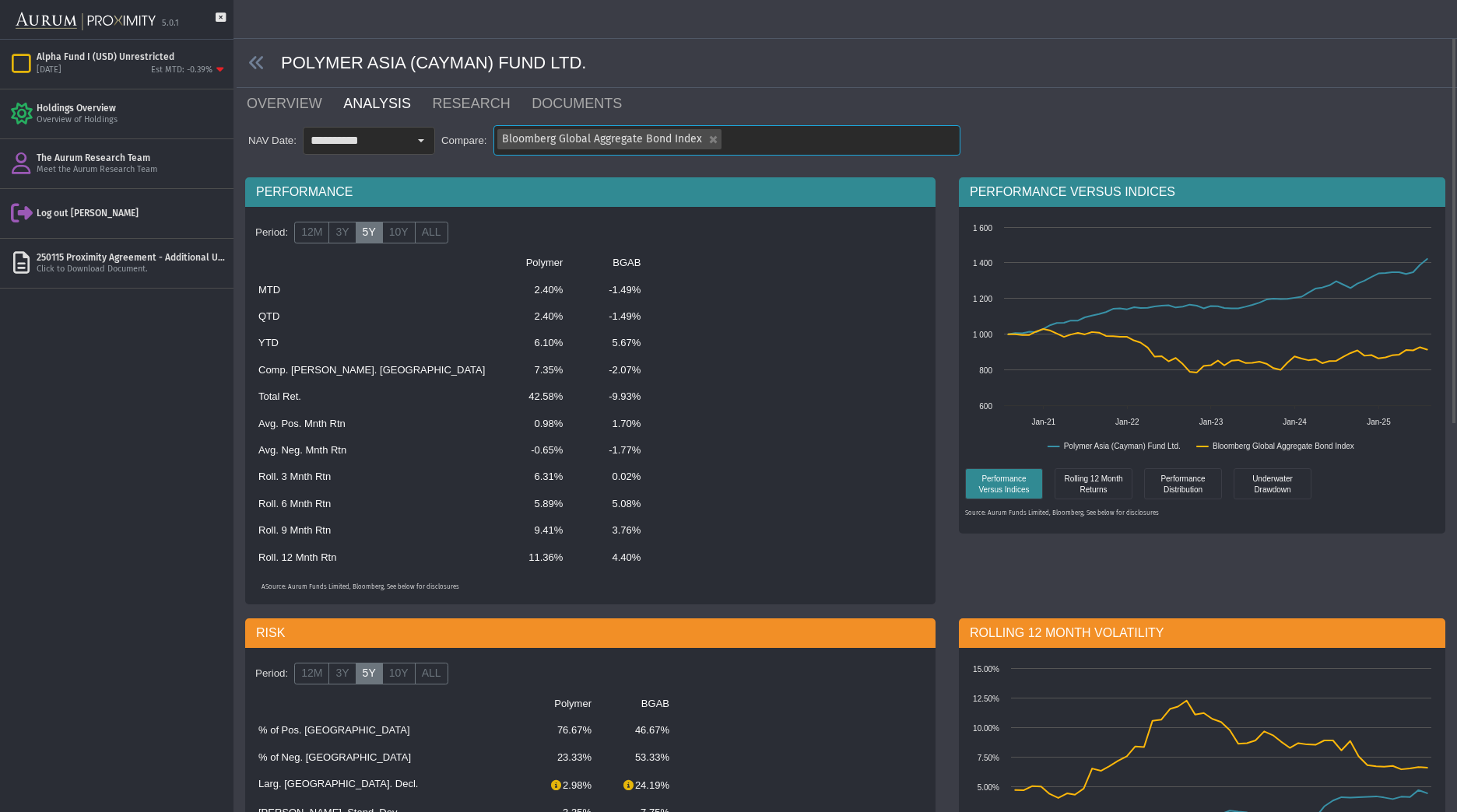
click at [621, 136] on span "Bloomberg Global Aggregate Bond Index" at bounding box center [602, 139] width 200 height 13
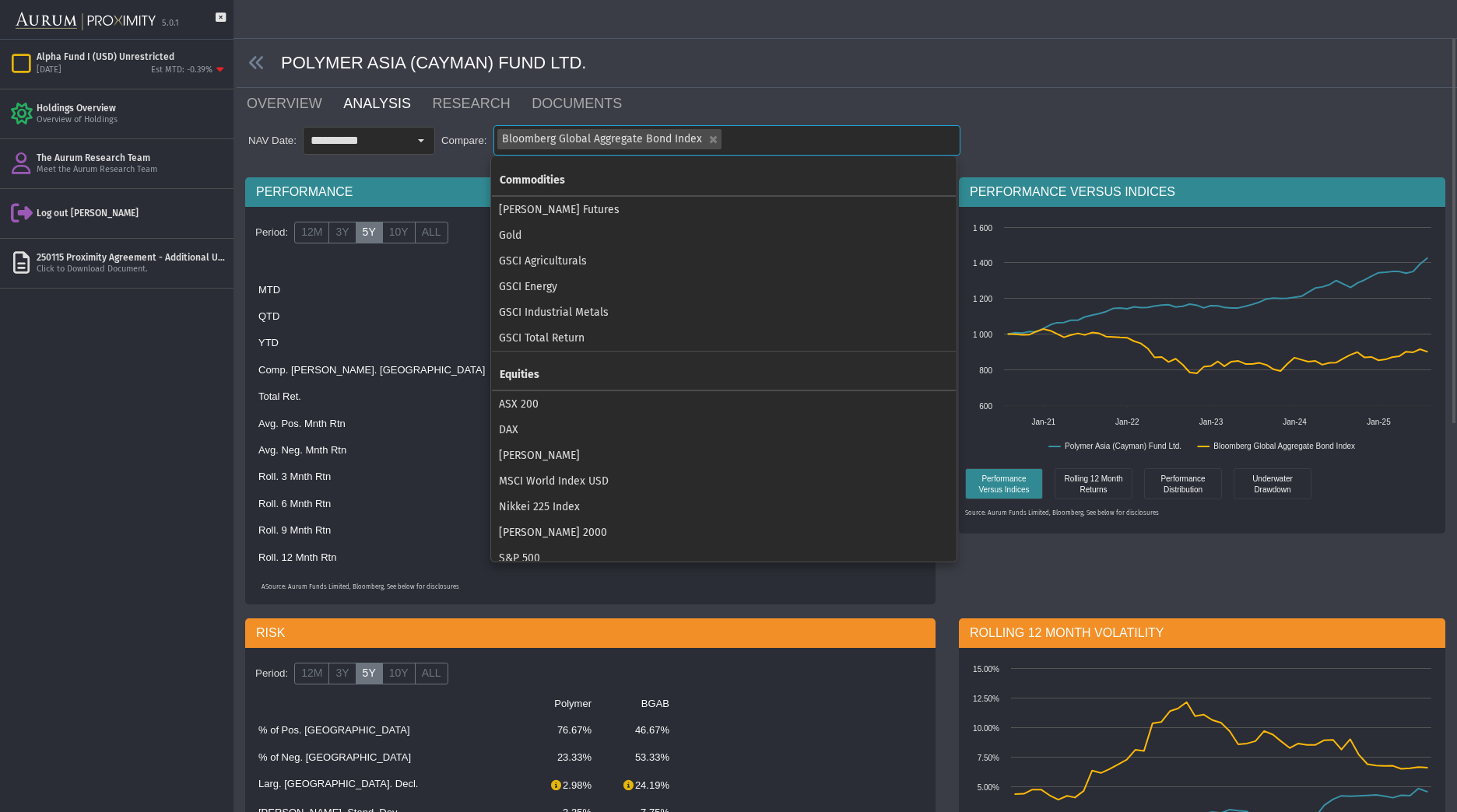
scroll to position [388, 0]
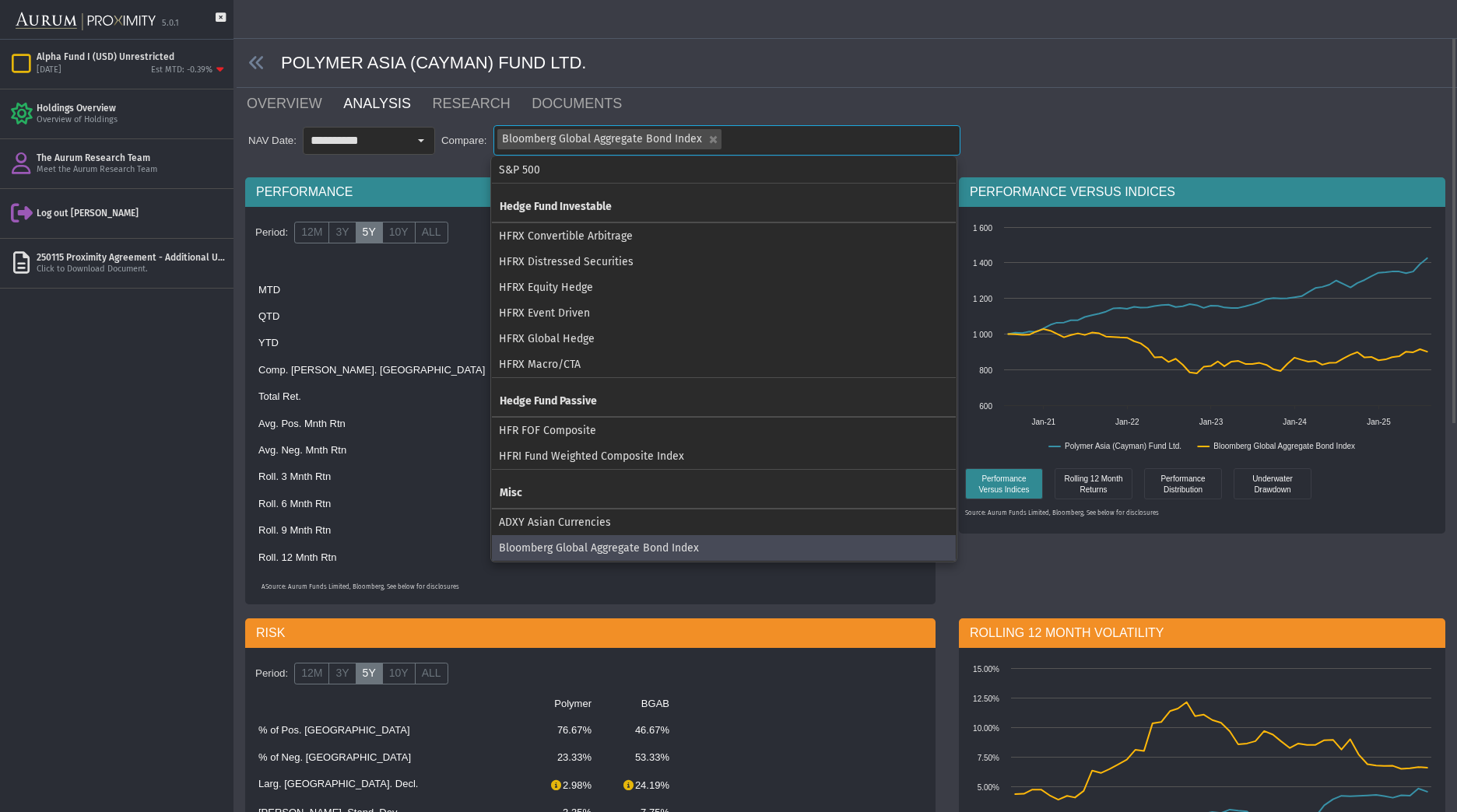
click at [708, 140] on div "Bloomberg Global Aggregate Bond Index" at bounding box center [711, 139] width 19 height 20
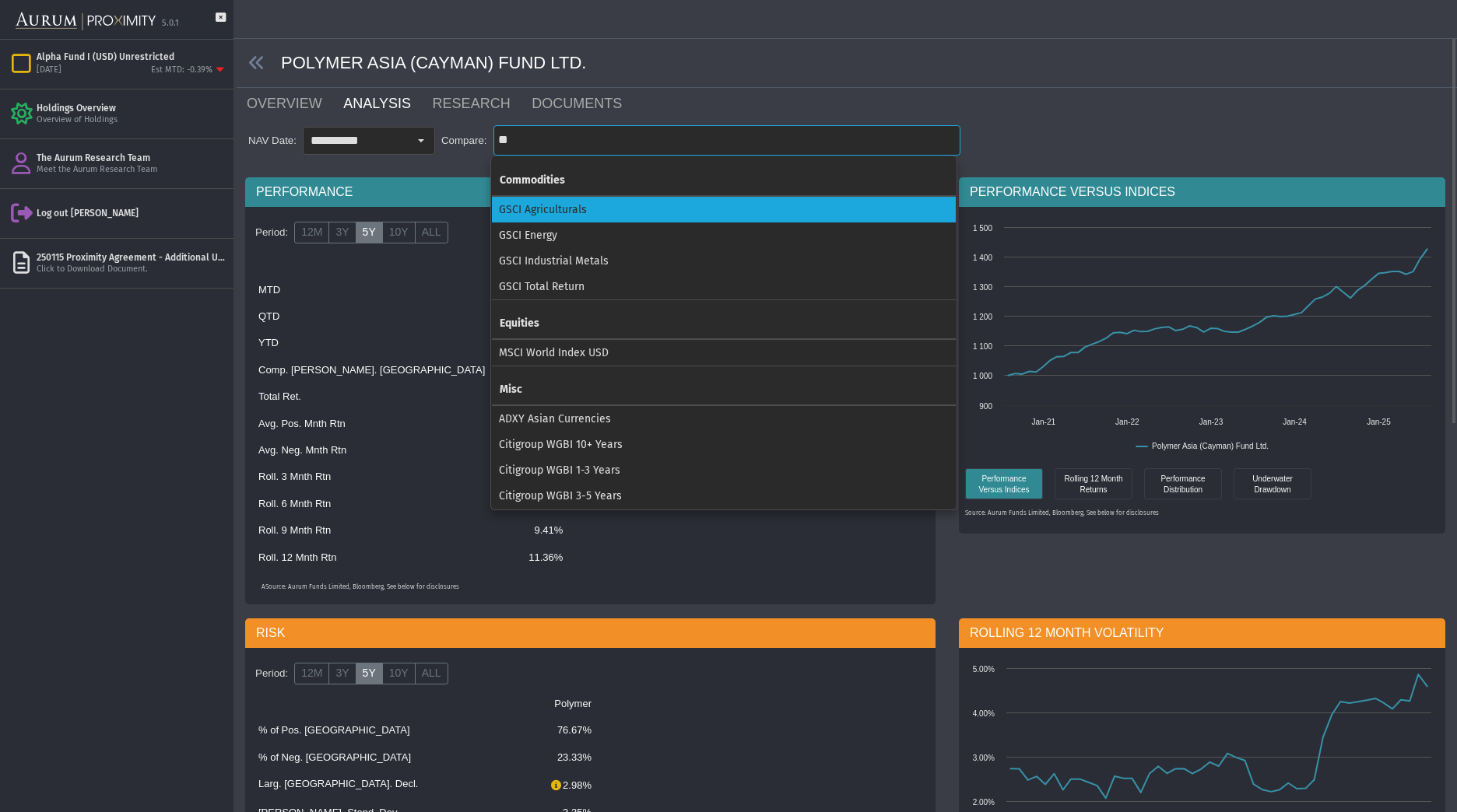
scroll to position [0, 0]
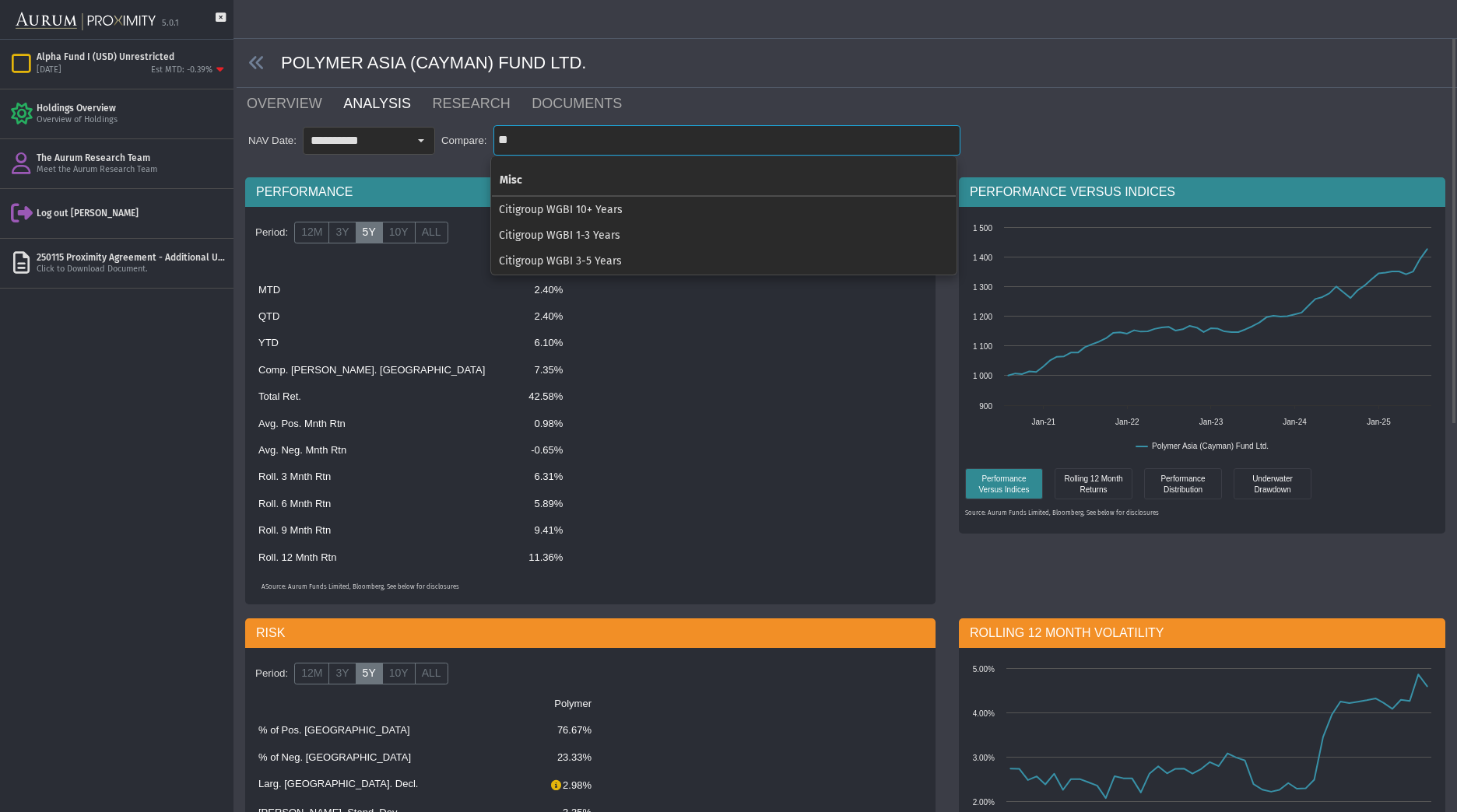
type input "*"
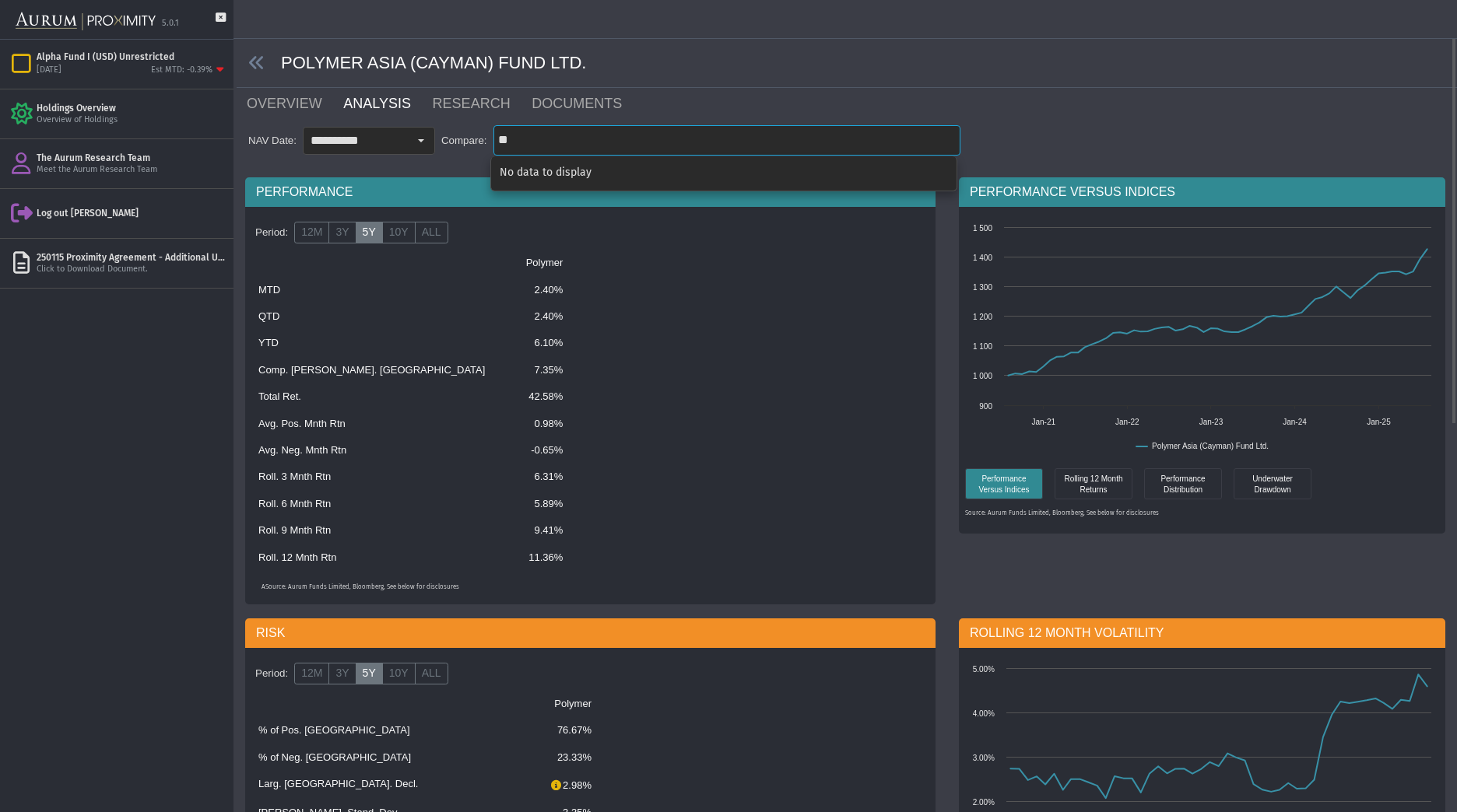
type input "*"
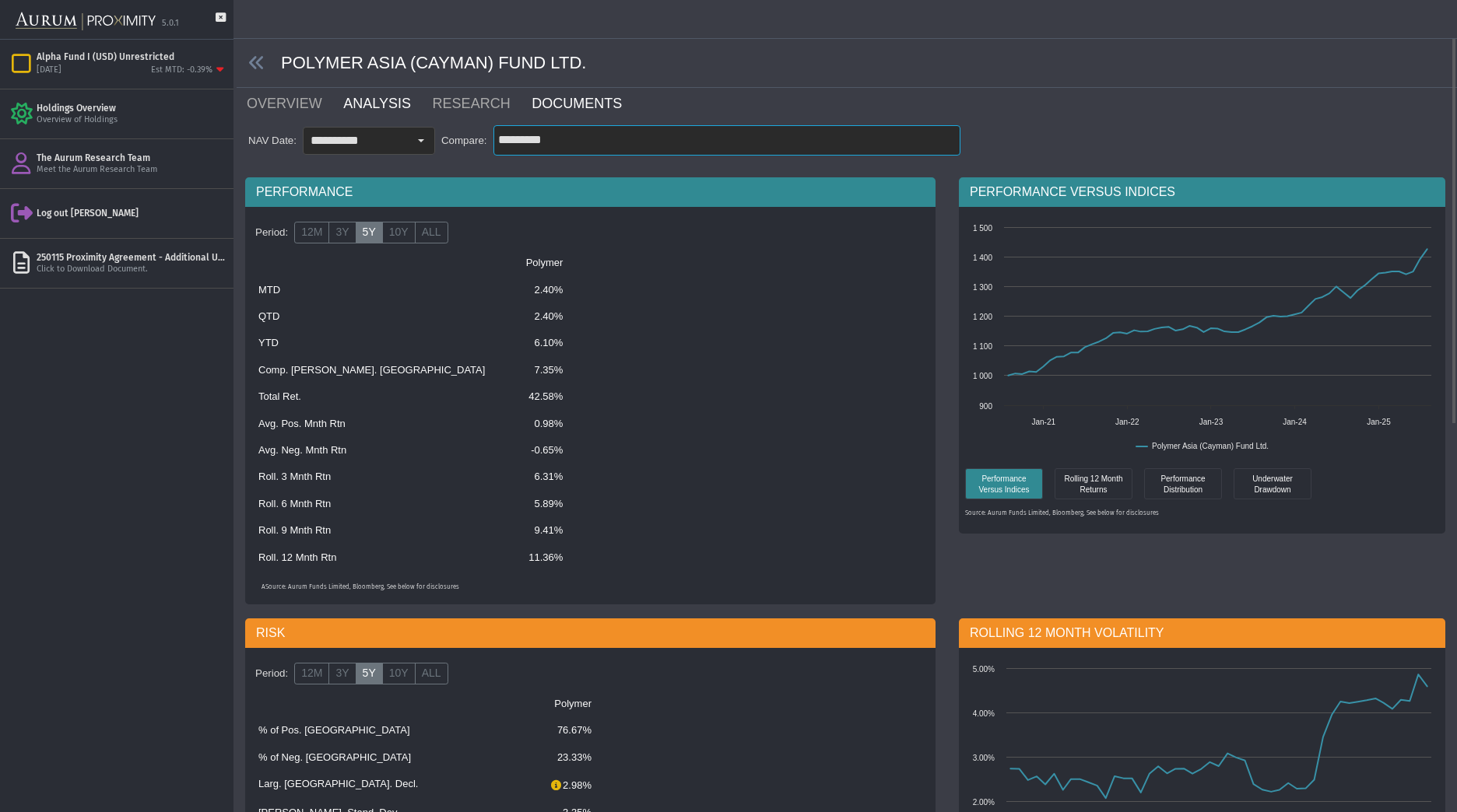
type input "*********"
click at [549, 102] on link "DOCUMENTS" at bounding box center [585, 103] width 112 height 31
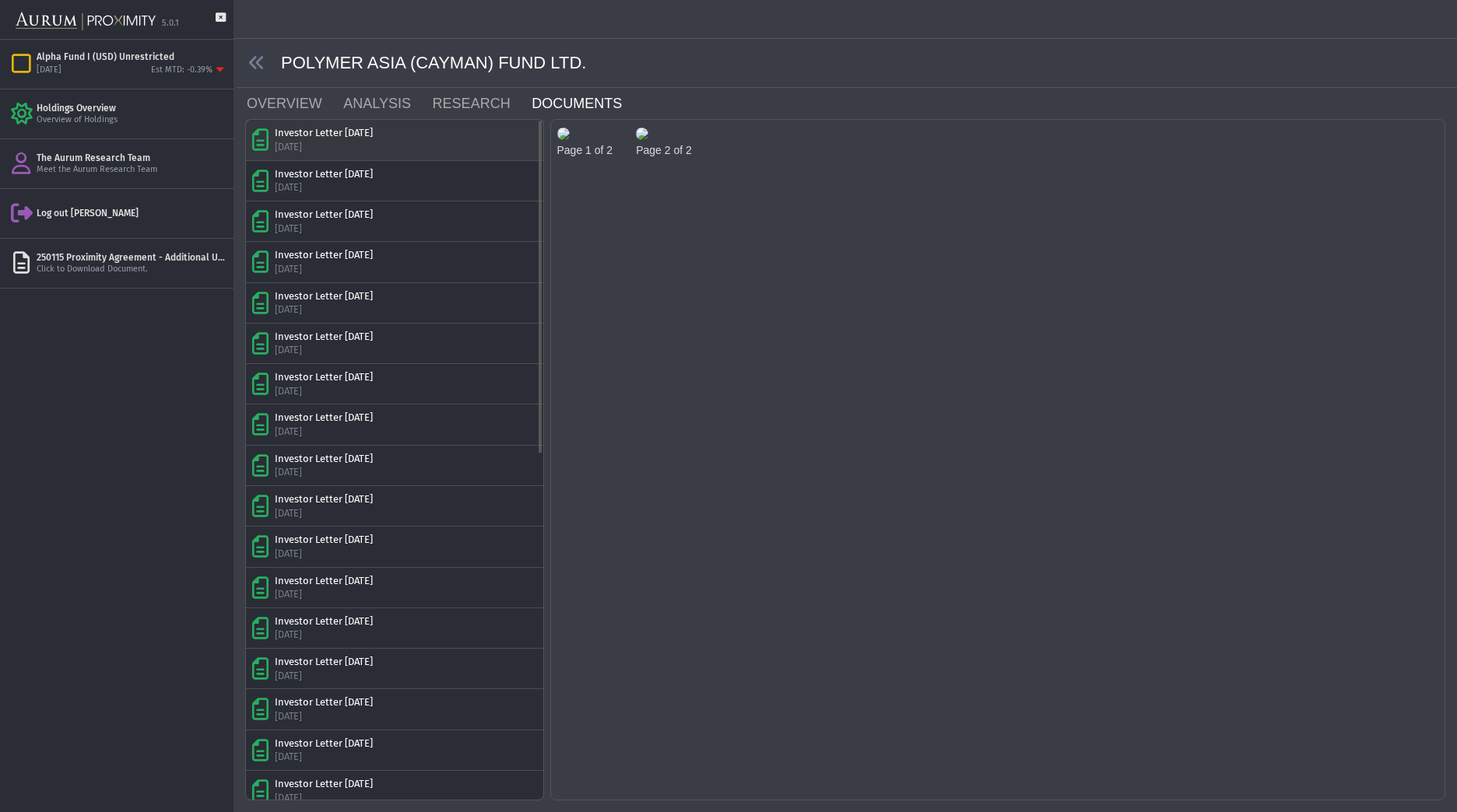
click at [434, 143] on div "Investor Letter [DATE] [DATE]" at bounding box center [395, 139] width 285 height 27
click at [569, 140] on img at bounding box center [563, 133] width 13 height 13
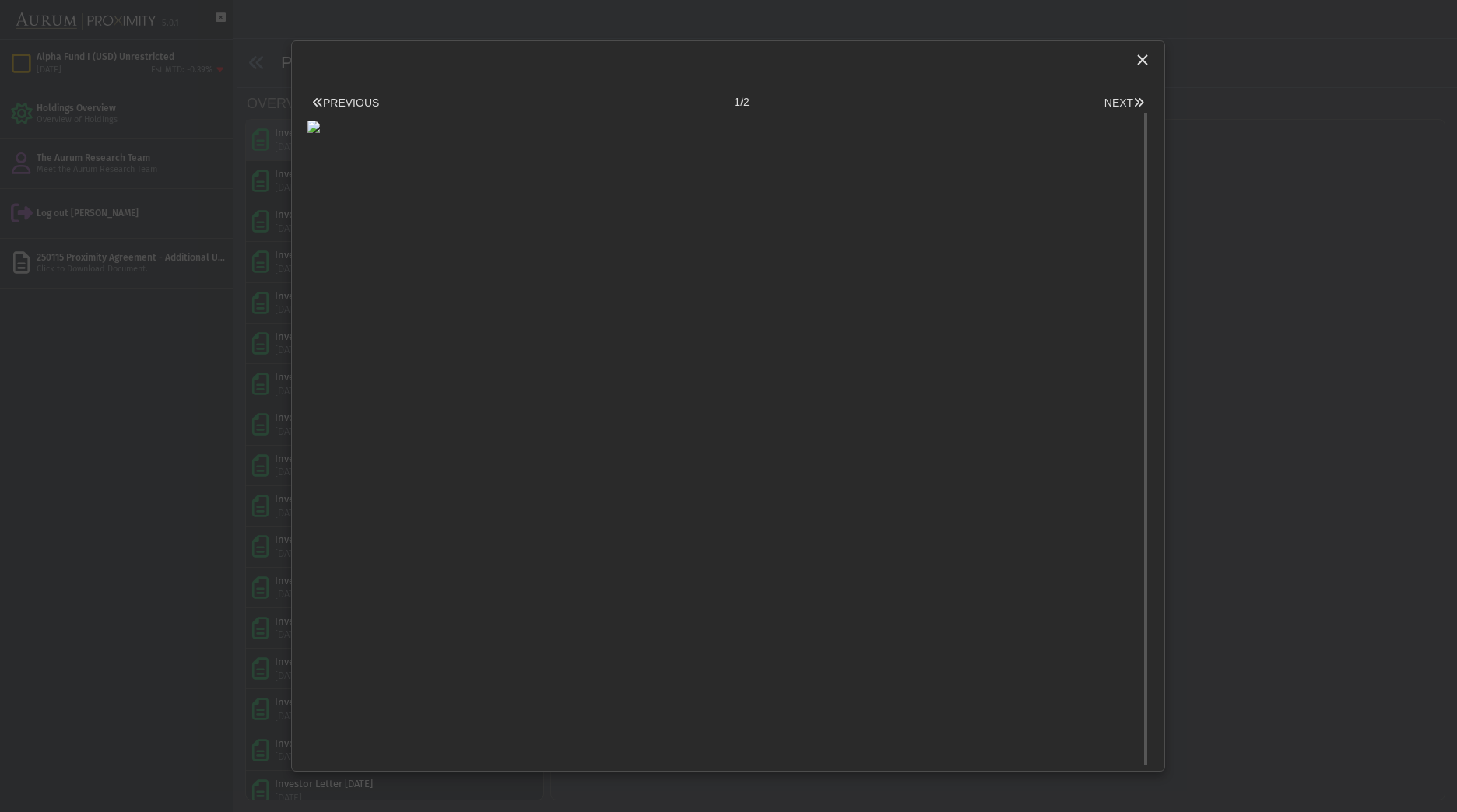
click at [625, 215] on div "Pull down to refresh... Release to refresh... Refreshing... Loading..." at bounding box center [727, 441] width 841 height 660
click at [1105, 104] on button "NEXT" at bounding box center [1124, 103] width 49 height 16
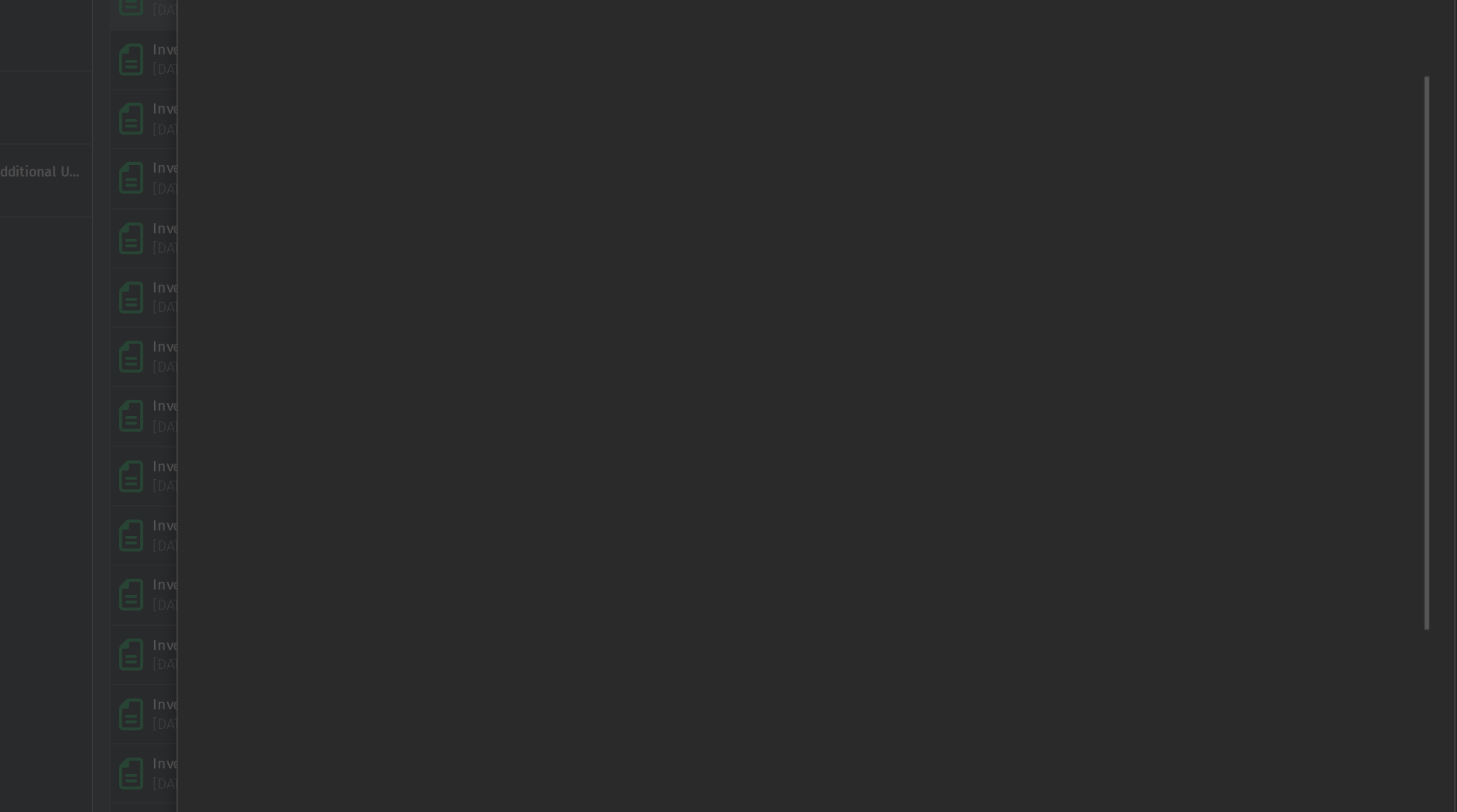
scroll to position [0, 0]
click at [519, 134] on div at bounding box center [727, 122] width 841 height 23
click at [1138, 48] on div "Close" at bounding box center [1141, 59] width 26 height 26
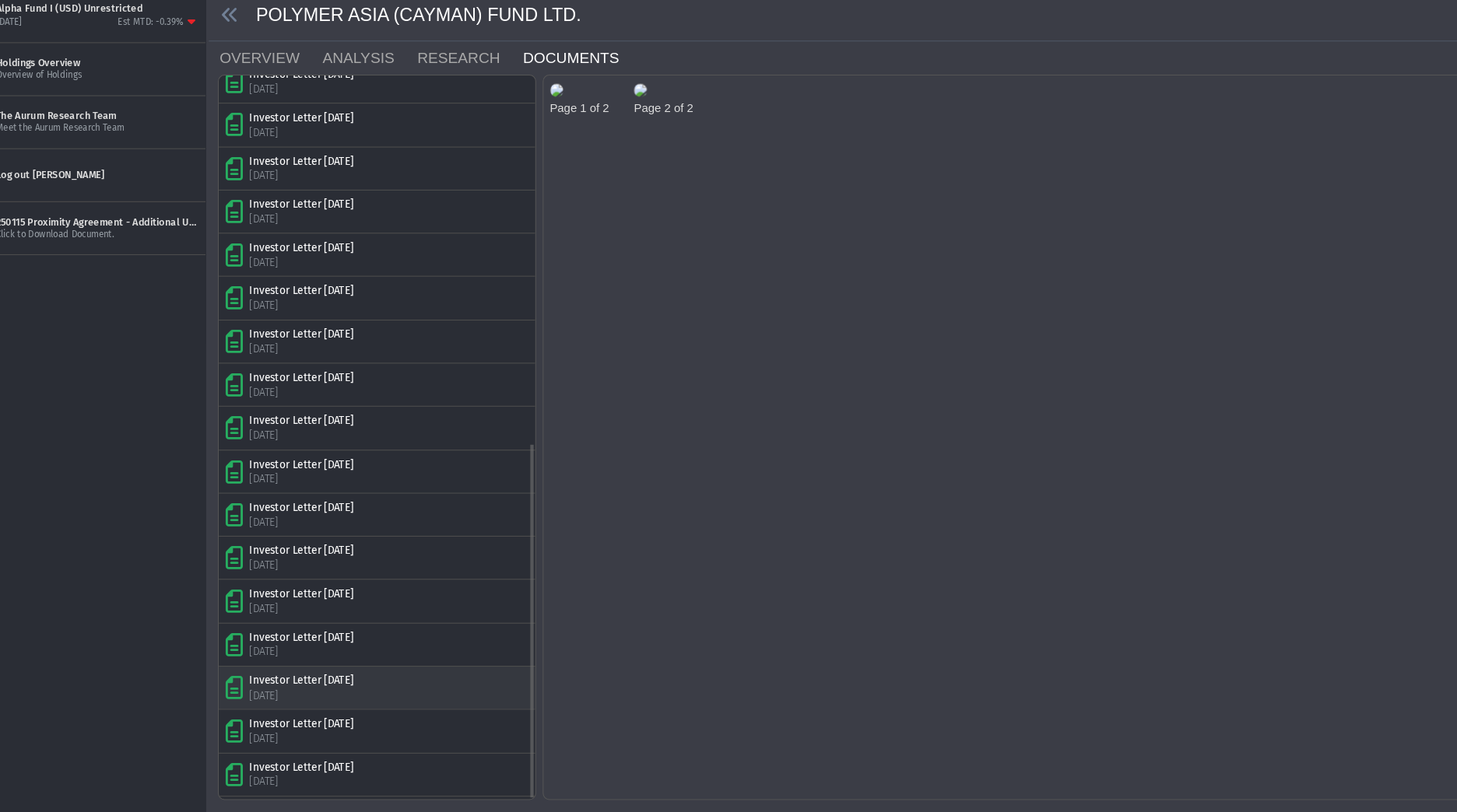
scroll to position [702, 0]
click at [442, 112] on link "RESEARCH" at bounding box center [481, 103] width 100 height 31
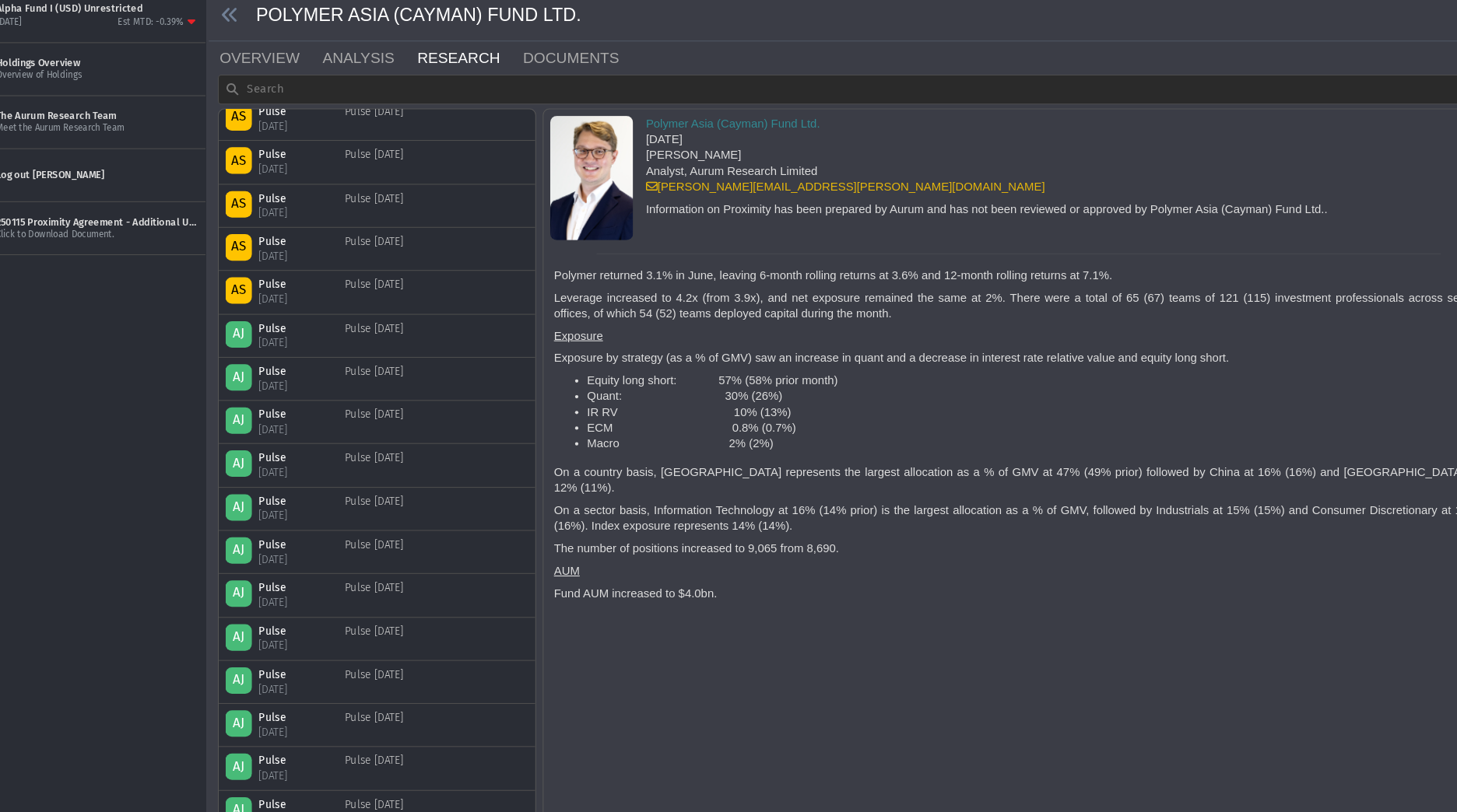
scroll to position [20, 0]
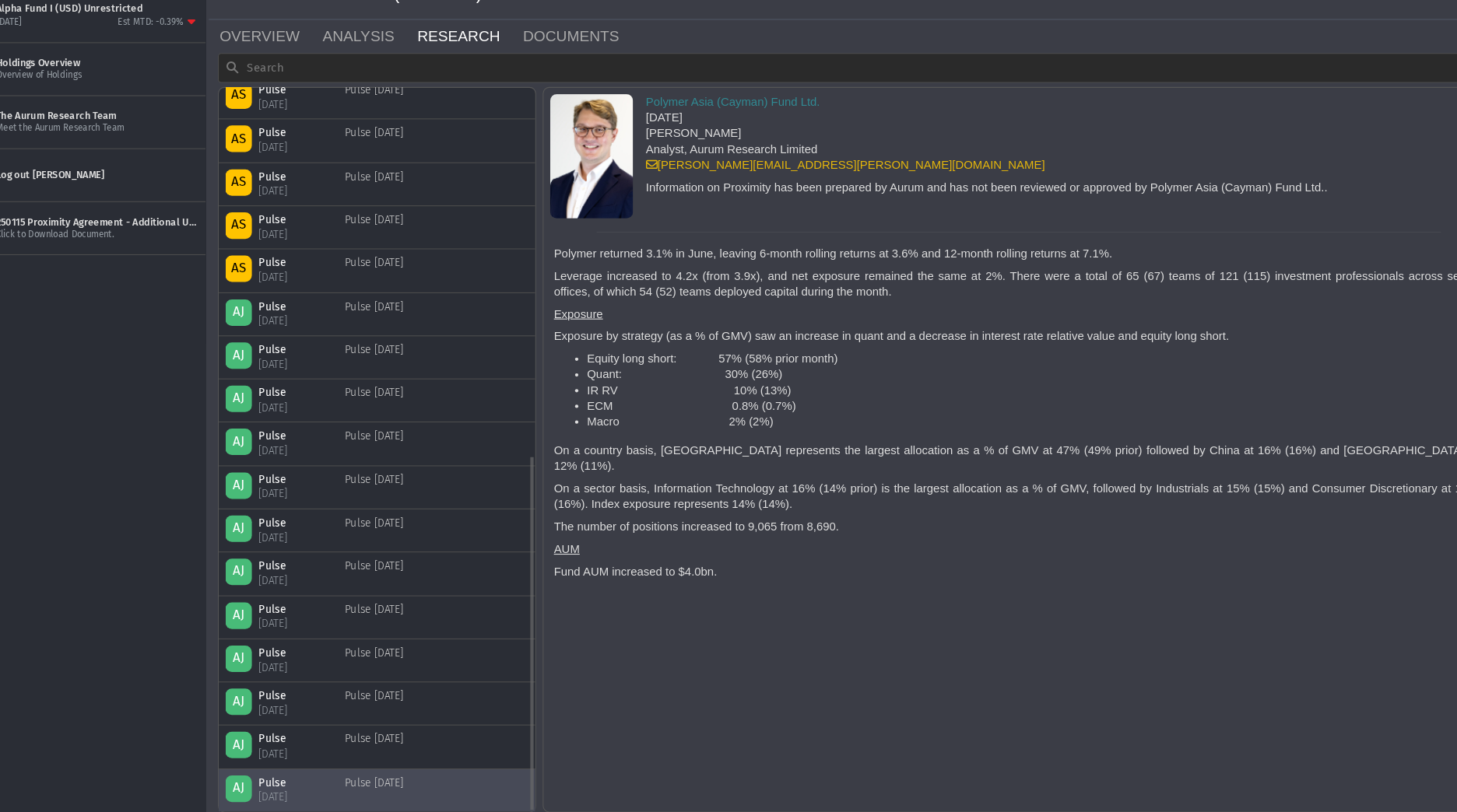
click at [419, 794] on div "Pulse [DATE]" at bounding box center [391, 791] width 55 height 27
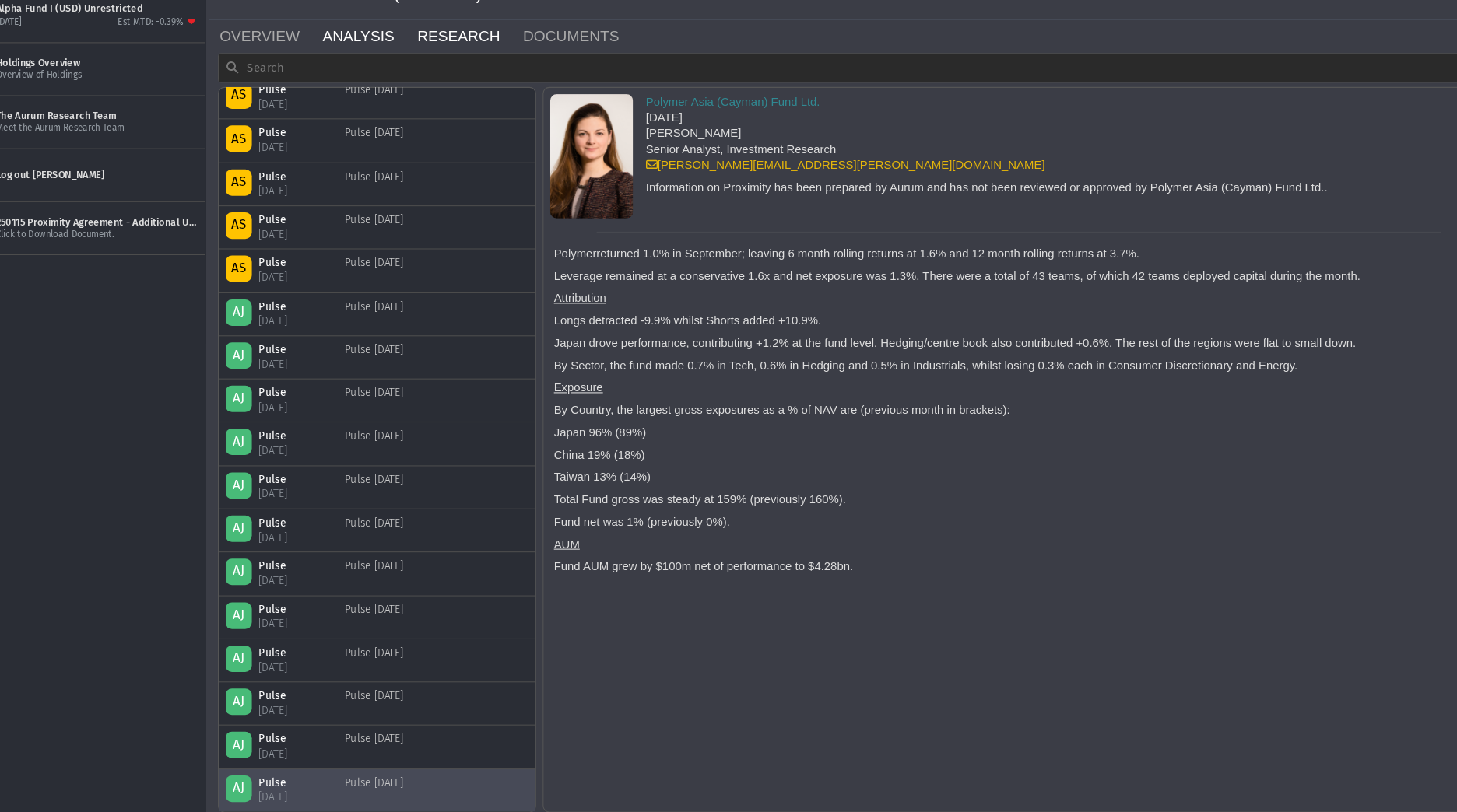
click at [371, 88] on link "ANALYSIS" at bounding box center [386, 83] width 89 height 31
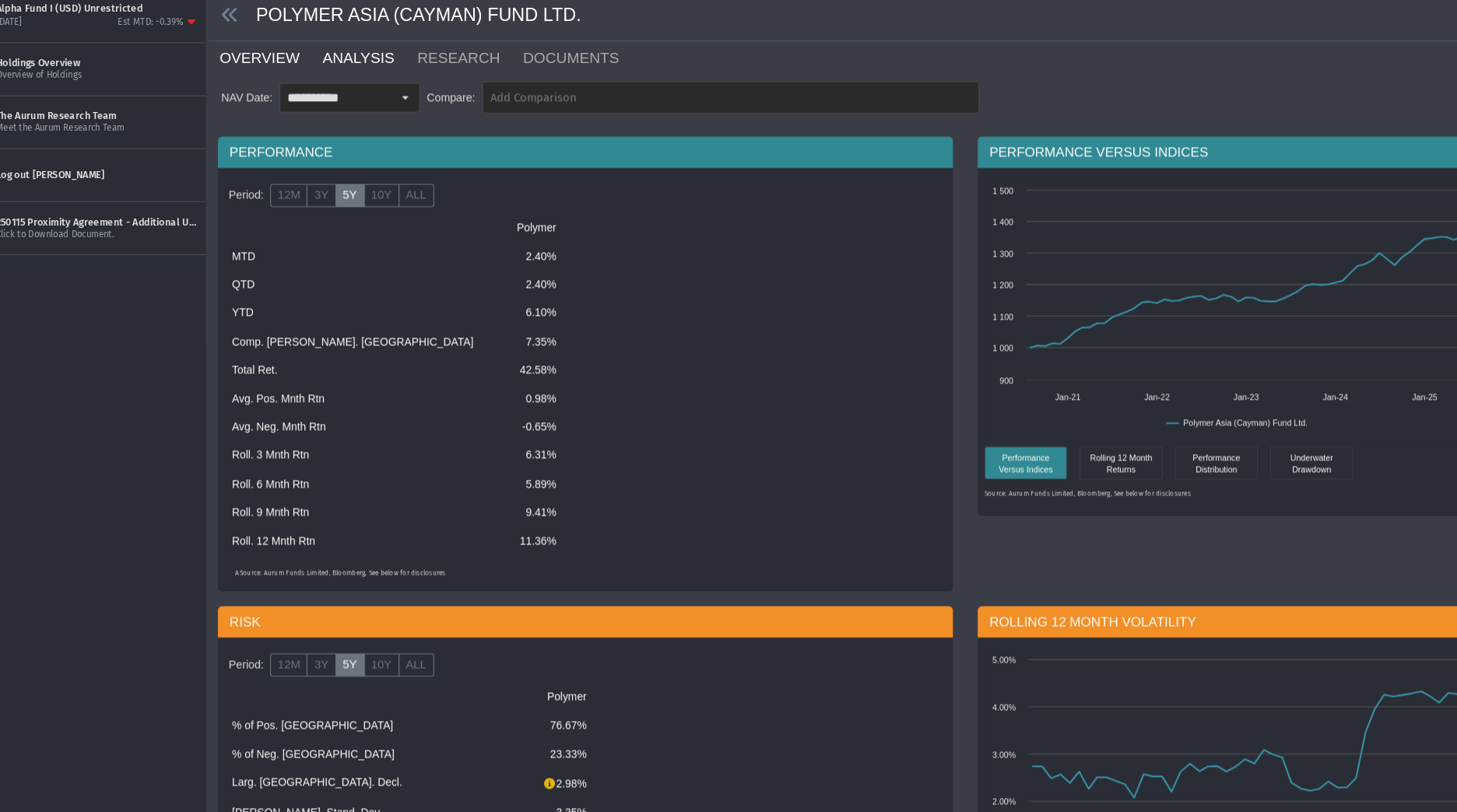
click at [301, 95] on link "OVERVIEW" at bounding box center [294, 103] width 96 height 31
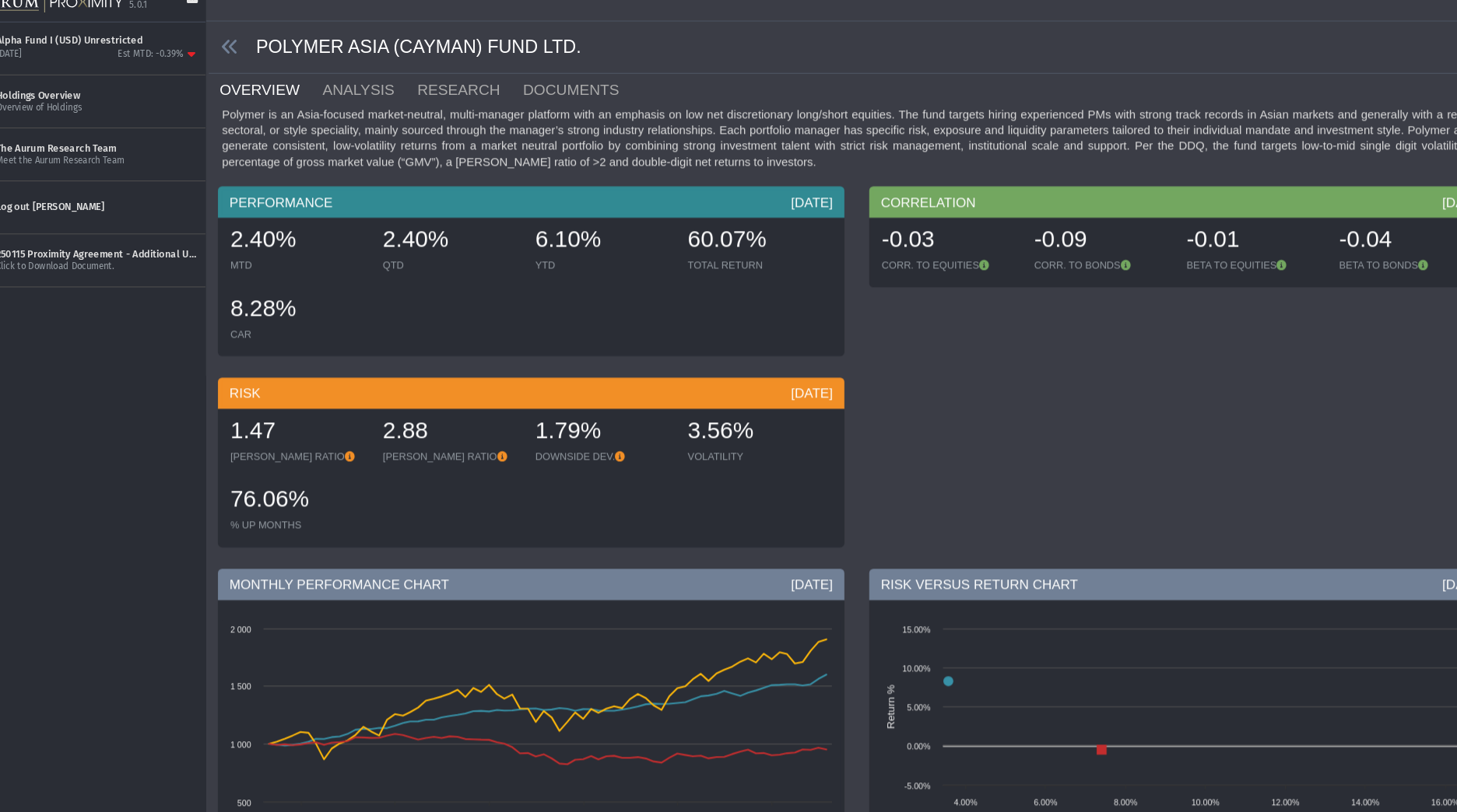
click at [718, 138] on div "Polymer is an Asia-focused market-neutral, multi-manager platform with an empha…" at bounding box center [845, 148] width 1200 height 59
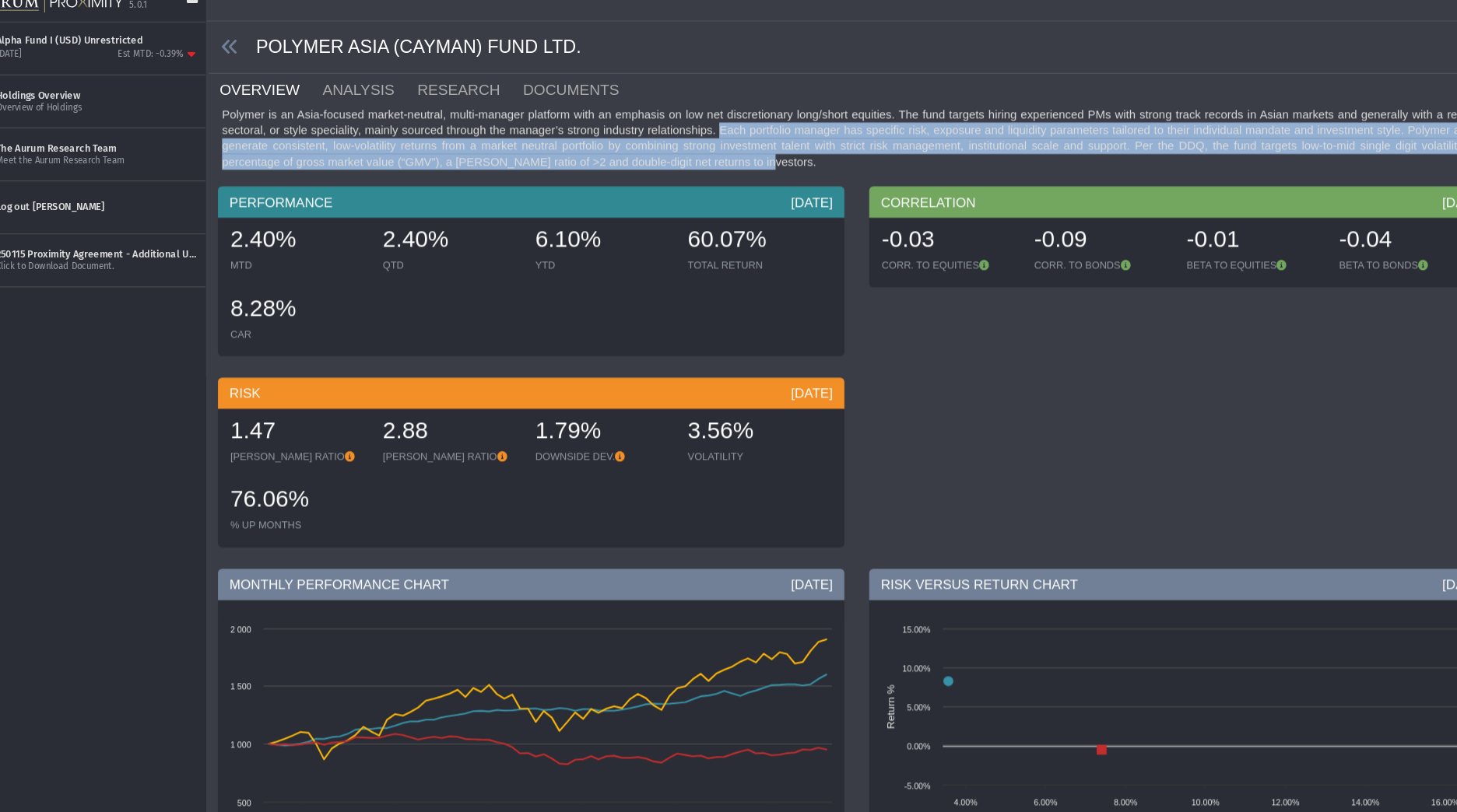
drag, startPoint x: 718, startPoint y: 138, endPoint x: 742, endPoint y: 170, distance: 40.0
click at [742, 170] on div "Polymer is an Asia-focused market-neutral, multi-manager platform with an empha…" at bounding box center [845, 148] width 1200 height 59
drag, startPoint x: 742, startPoint y: 170, endPoint x: 707, endPoint y: 151, distance: 39.8
click at [707, 151] on div "Polymer is an Asia-focused market-neutral, multi-manager platform with an empha…" at bounding box center [845, 148] width 1200 height 59
drag, startPoint x: 722, startPoint y: 135, endPoint x: 757, endPoint y: 175, distance: 53.2
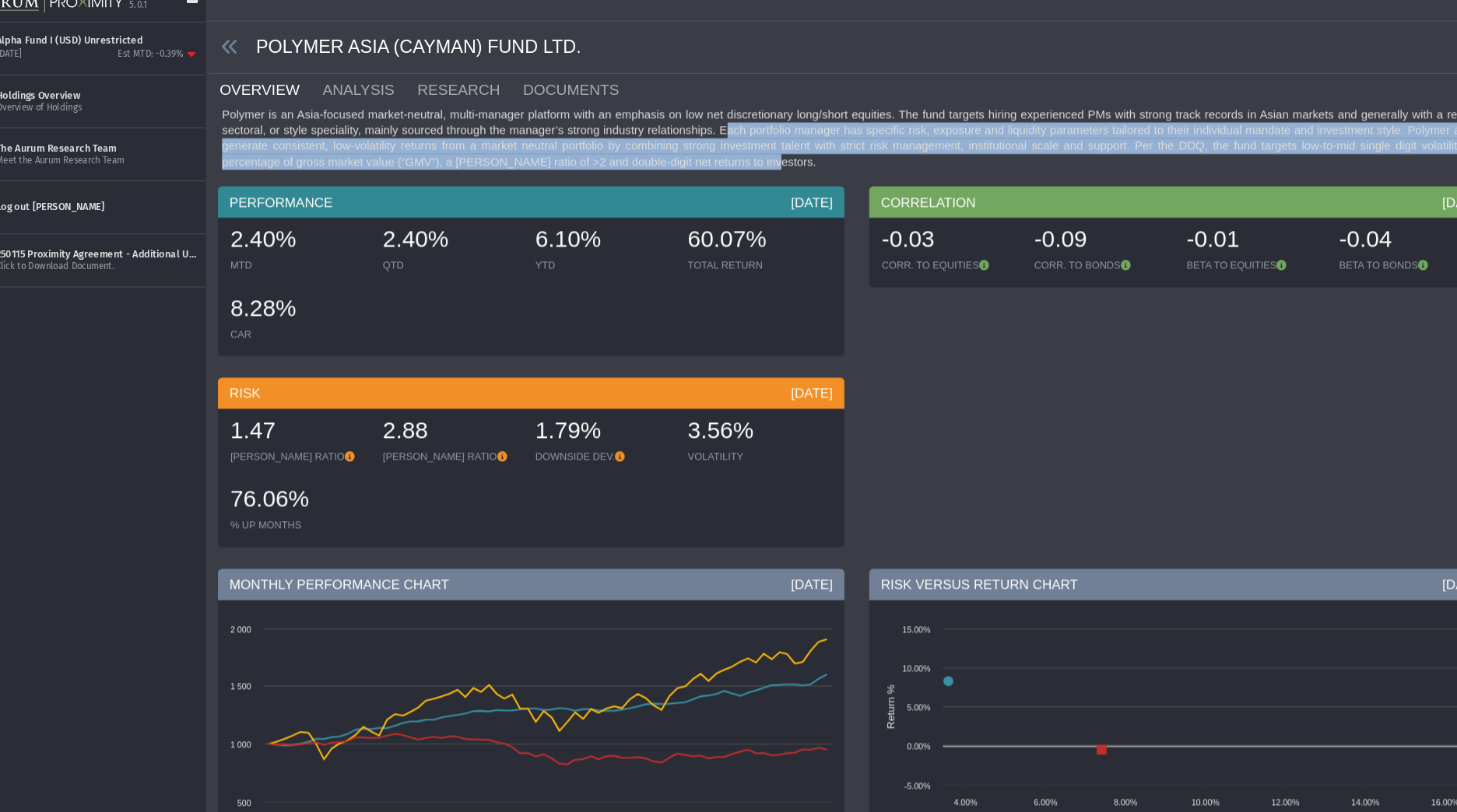
click at [757, 175] on div "Polymer is an Asia-focused market-neutral, multi-manager platform with an empha…" at bounding box center [845, 148] width 1200 height 59
